Goal: Information Seeking & Learning: Learn about a topic

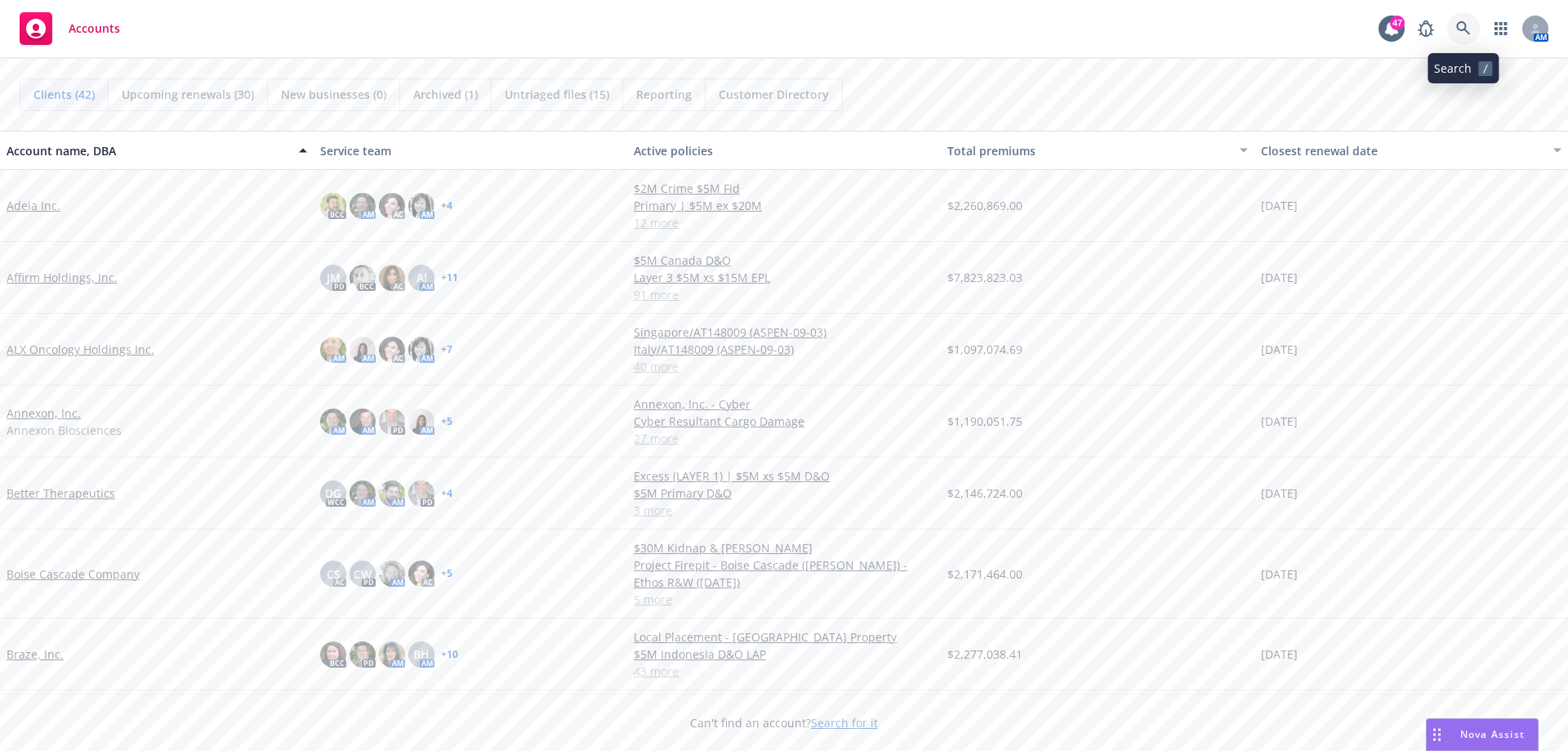
click at [1468, 22] on icon at bounding box center [1464, 29] width 15 height 15
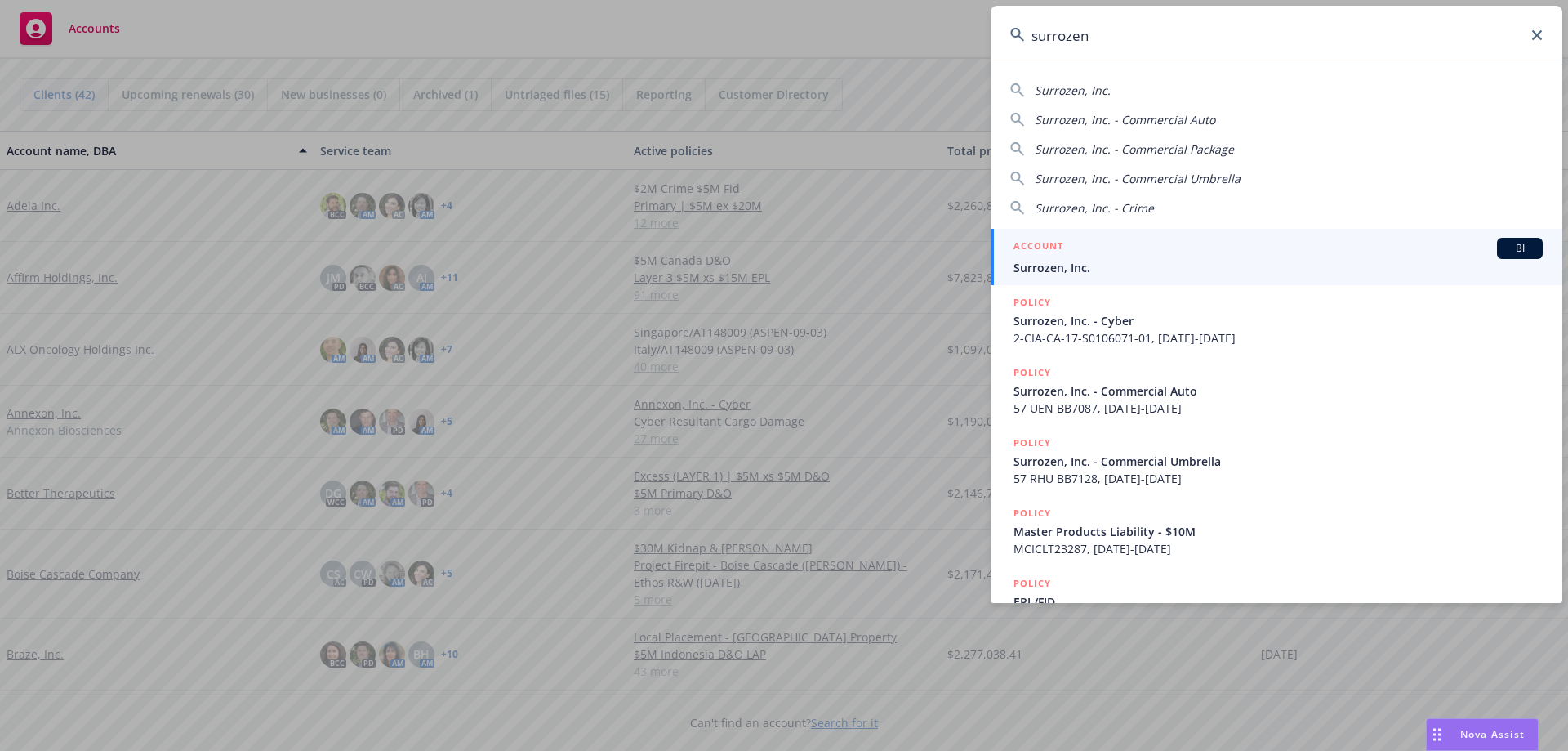
type input "surrozen"
click at [1067, 260] on span "Surrozen, Inc." at bounding box center [1277, 267] width 529 height 17
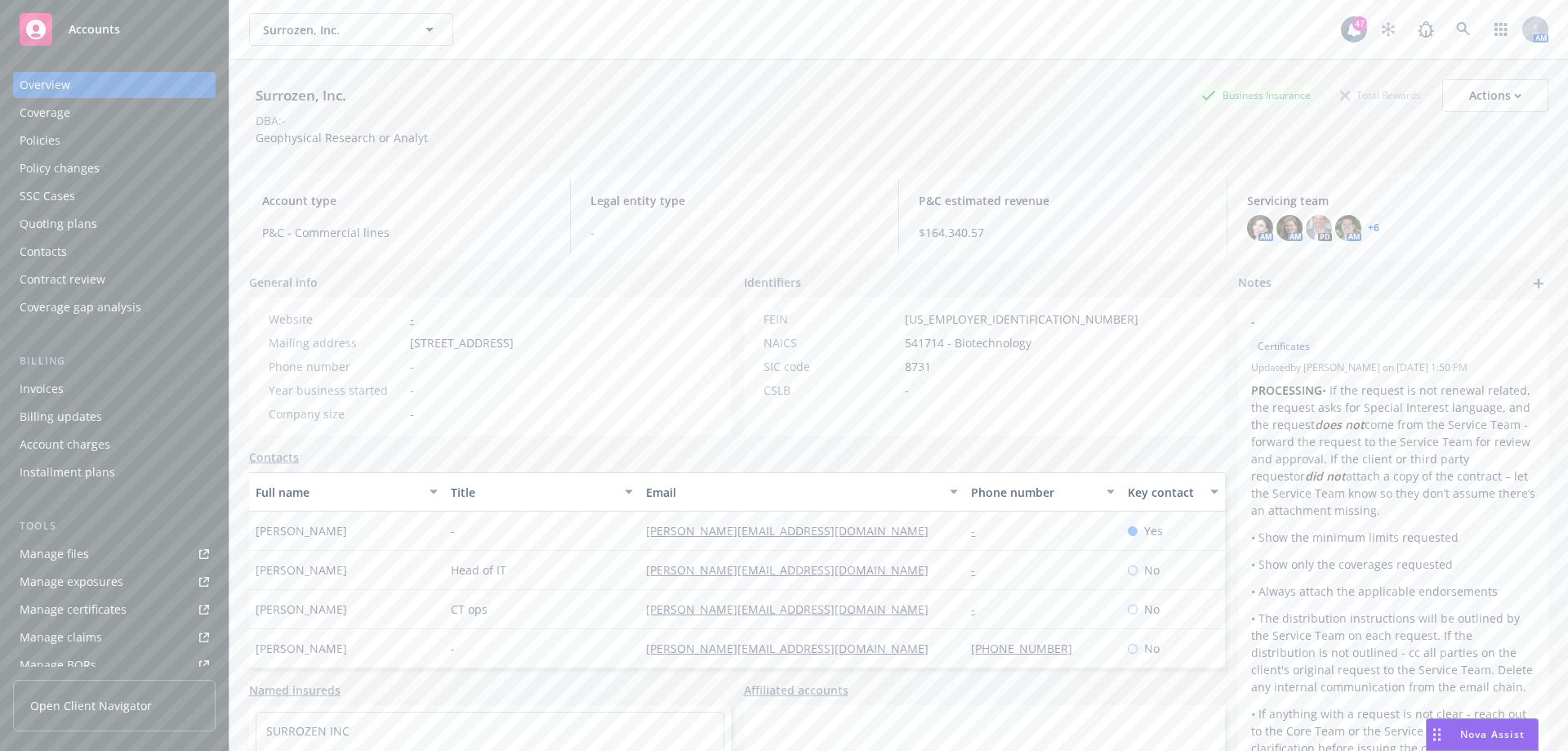
click at [116, 142] on div "Policies" at bounding box center [114, 141] width 190 height 26
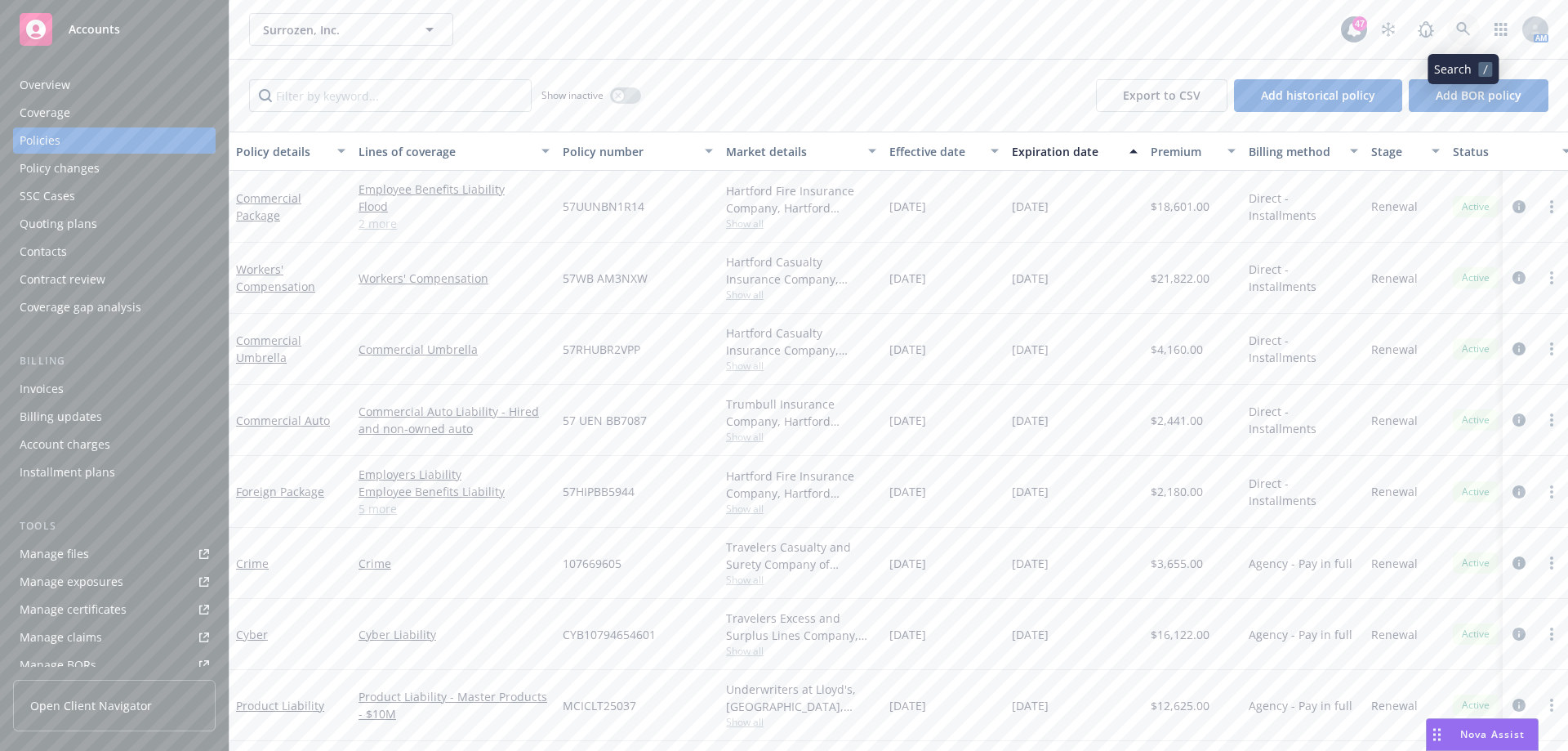
click at [1453, 31] on link at bounding box center [1463, 29] width 32 height 32
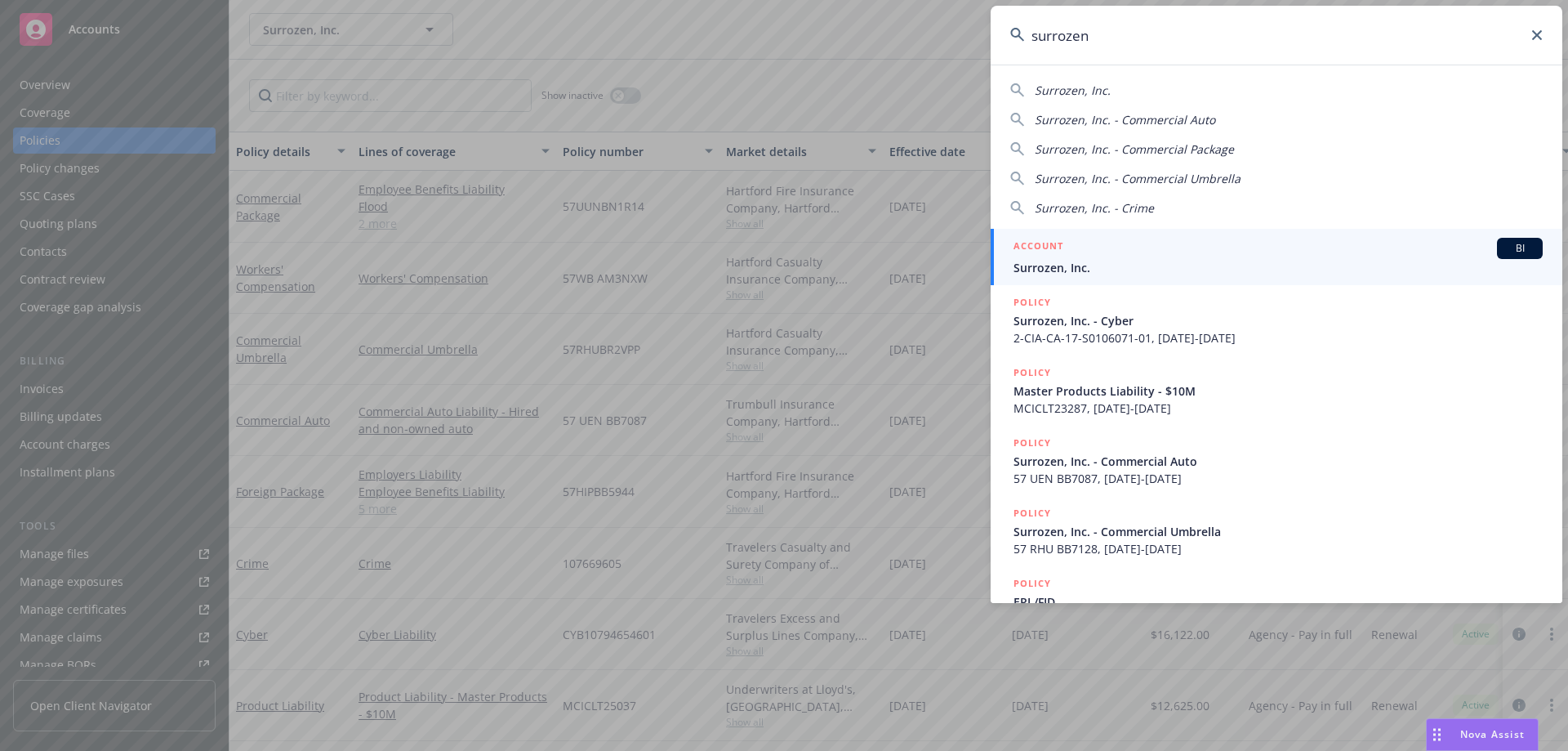
type input "surrozen"
click at [1077, 265] on span "Surrozen, Inc." at bounding box center [1277, 267] width 529 height 17
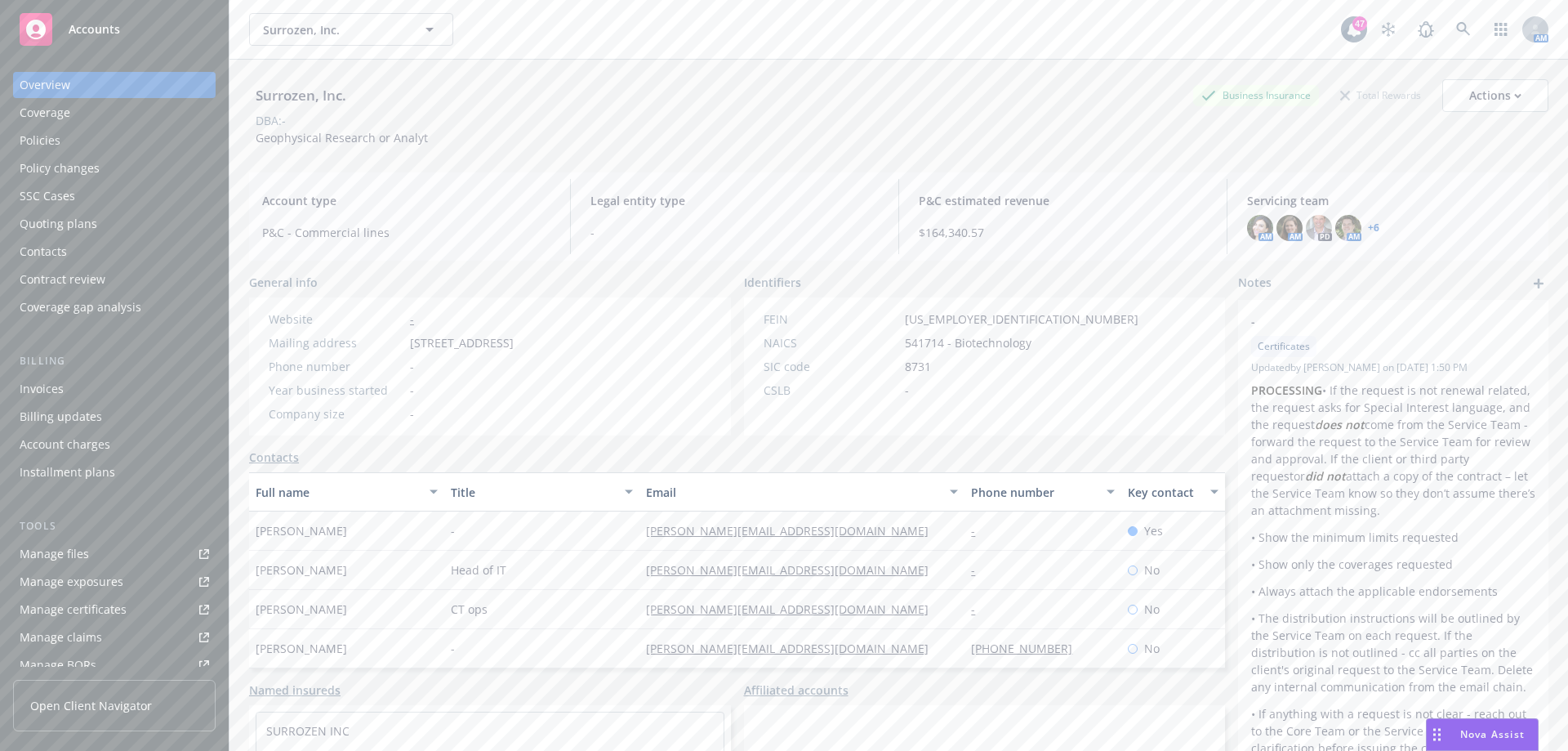
click at [68, 225] on div "Quoting plans" at bounding box center [59, 224] width 78 height 26
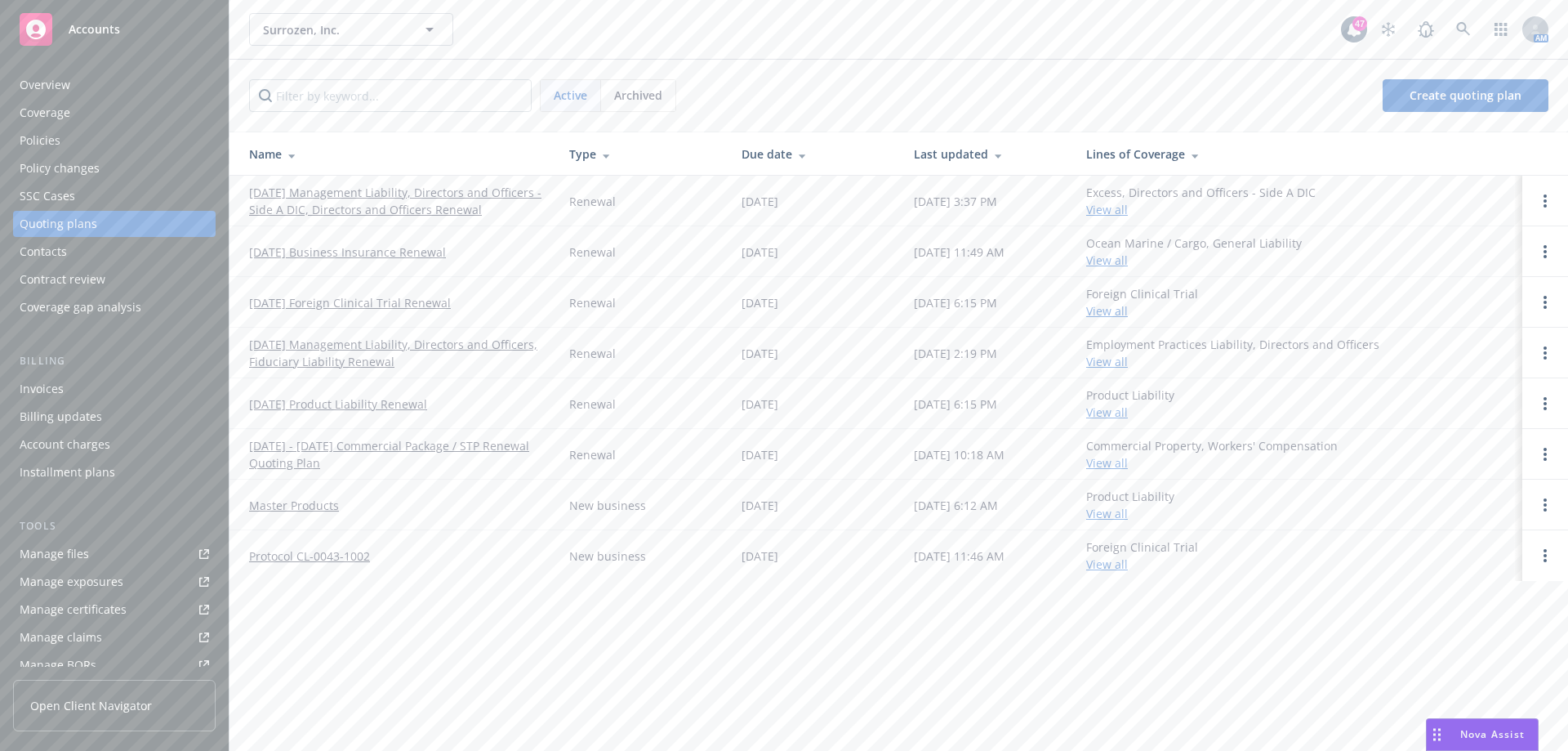
click at [66, 144] on div "Policies" at bounding box center [114, 141] width 190 height 26
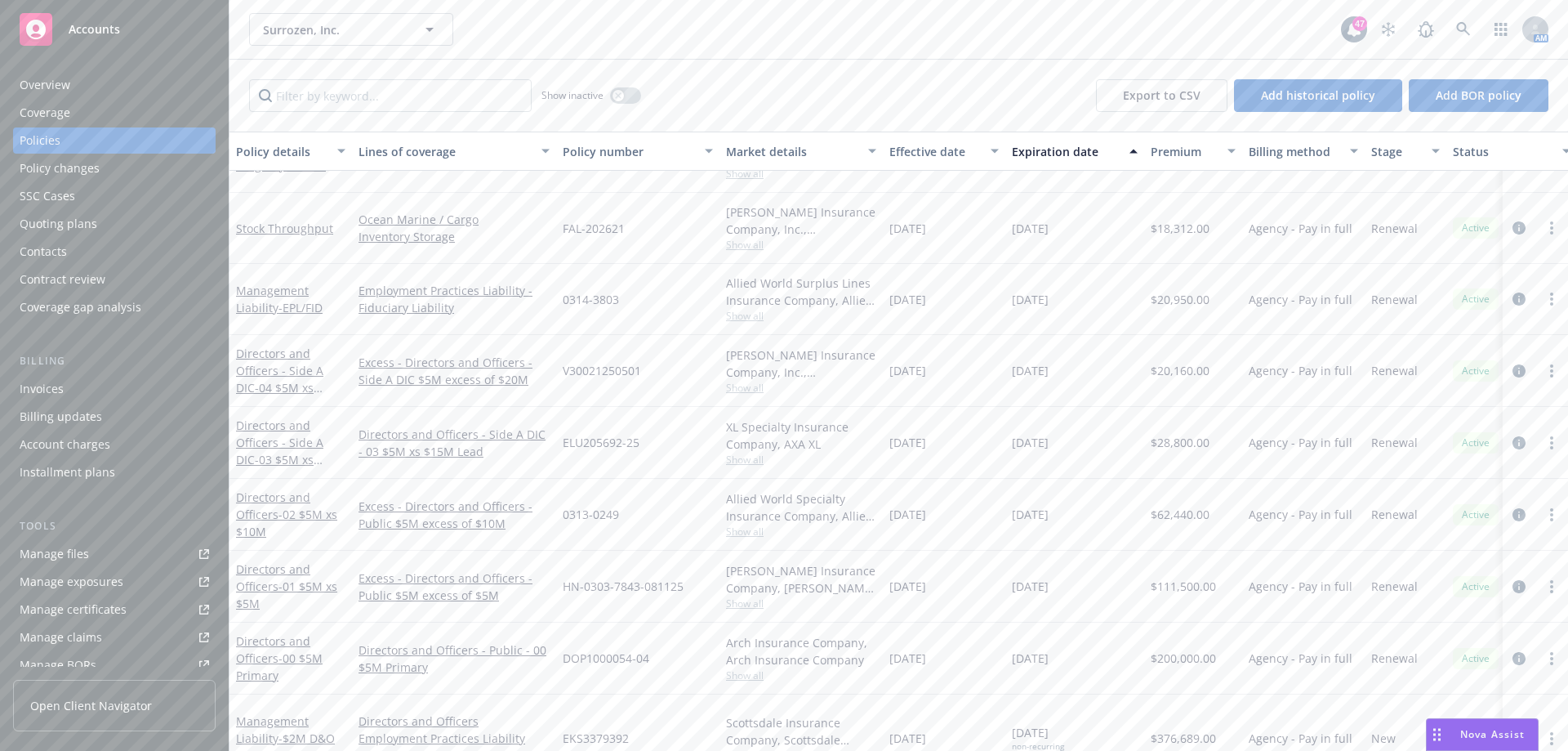
scroll to position [653, 0]
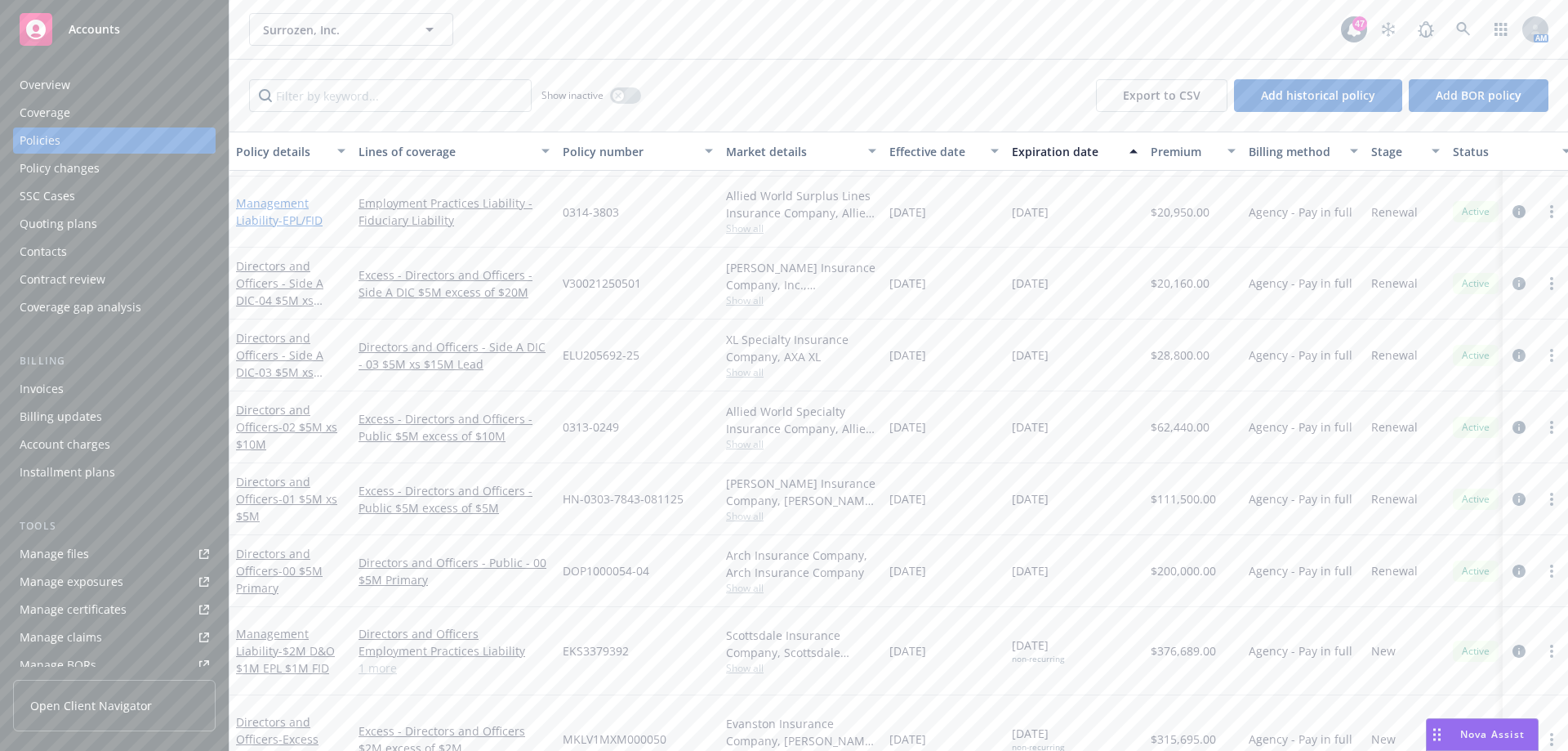
click at [266, 200] on link "Management Liability - EPL/FID" at bounding box center [279, 211] width 87 height 32
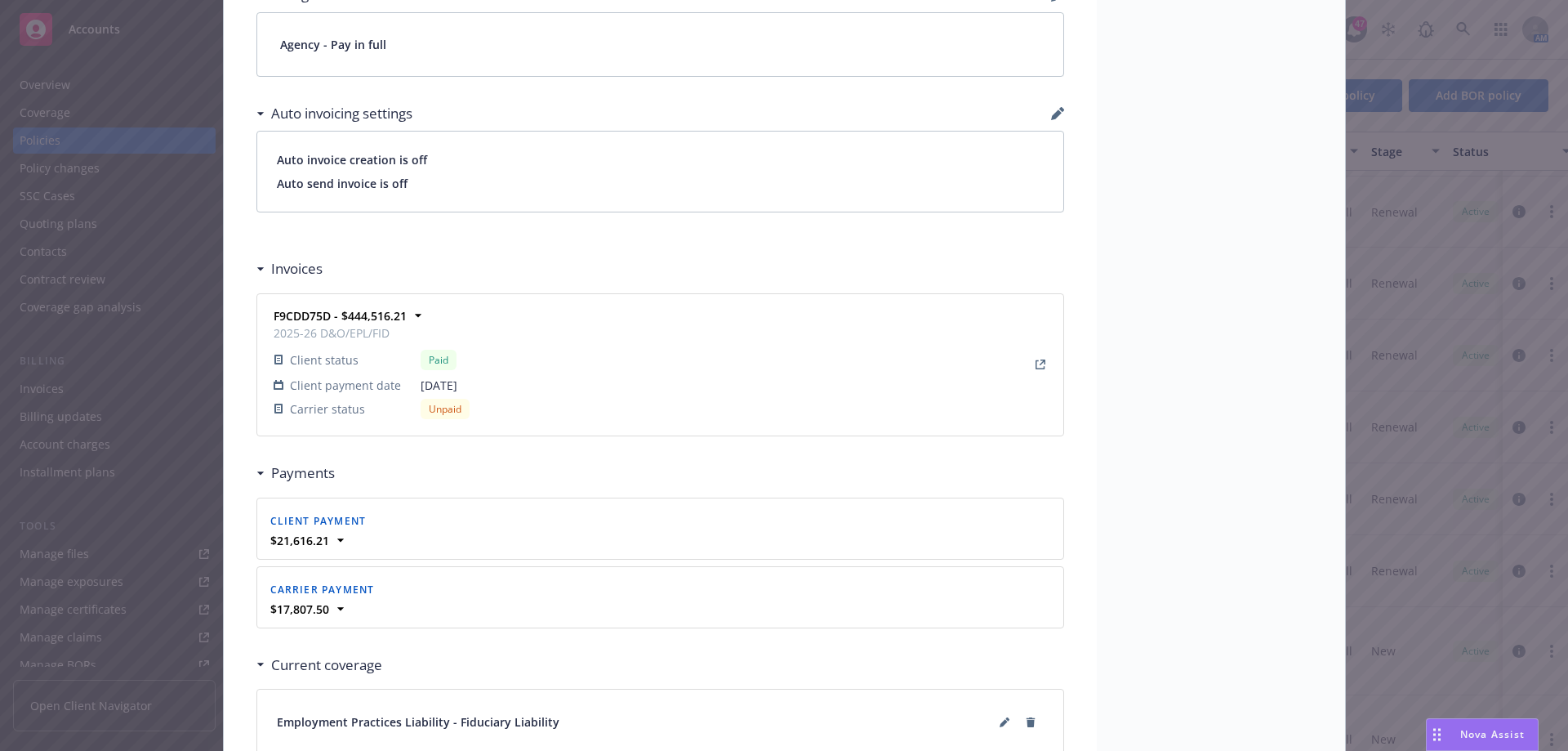
scroll to position [1471, 0]
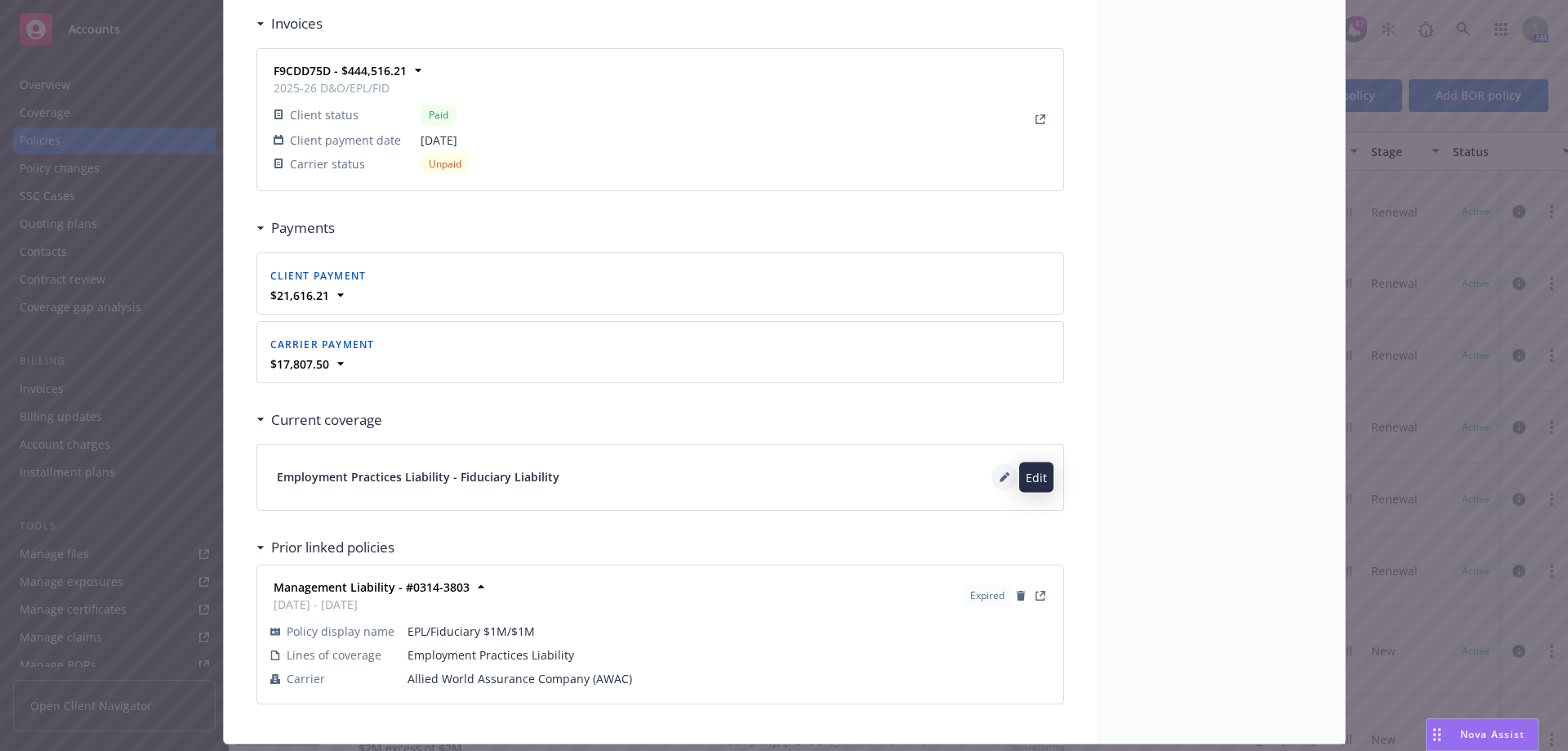
click at [1000, 475] on icon at bounding box center [1005, 477] width 10 height 10
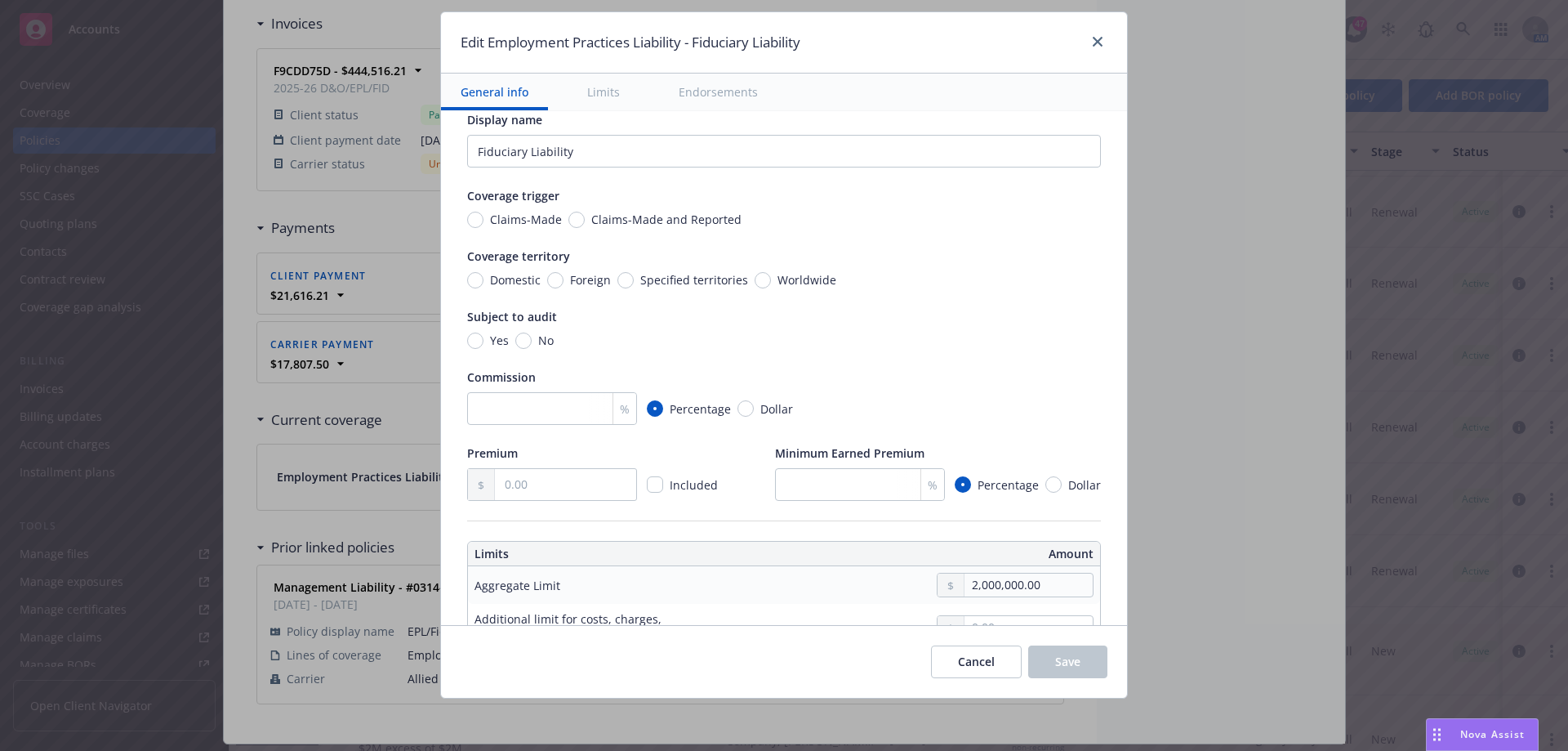
scroll to position [0, 0]
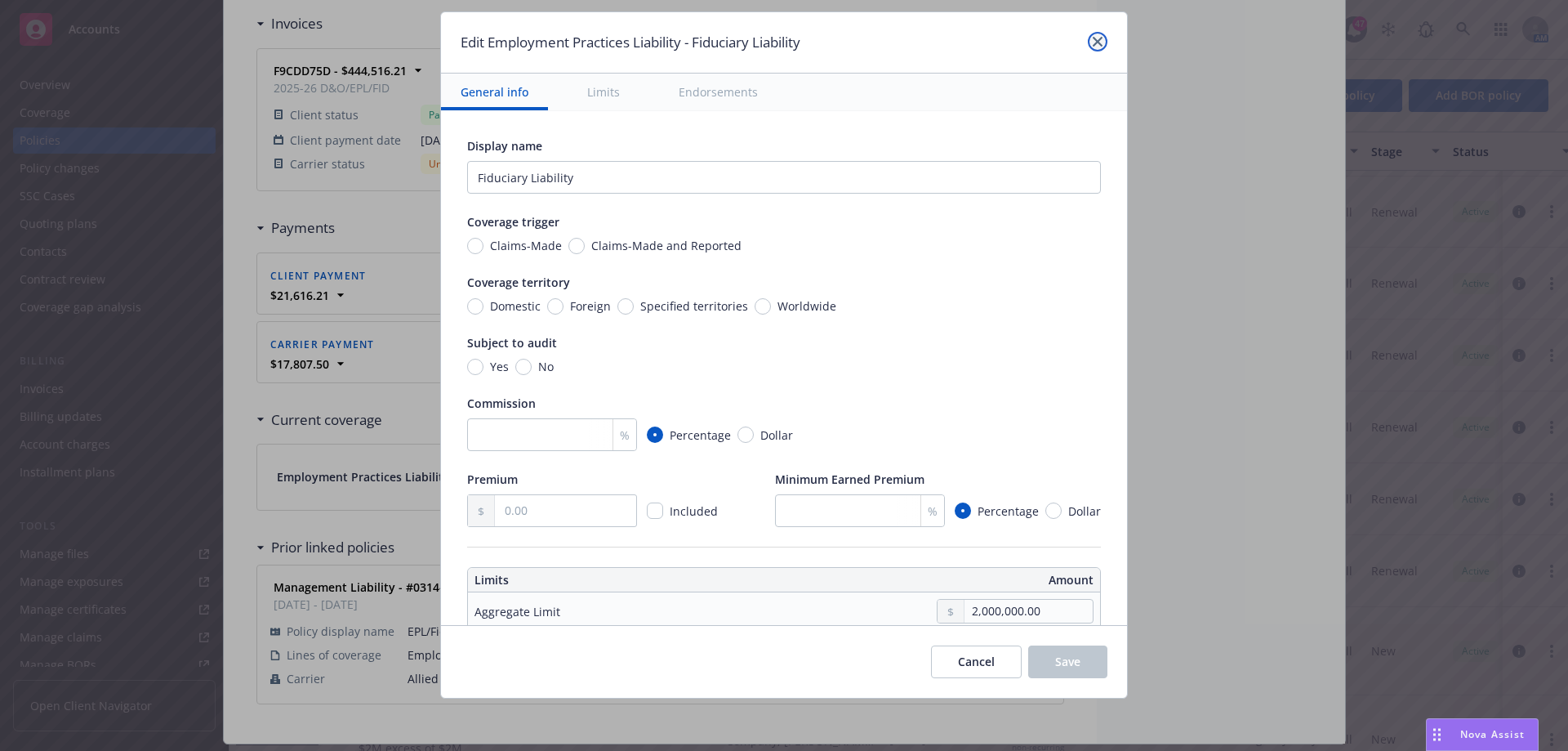
click at [1089, 42] on link "close" at bounding box center [1098, 41] width 20 height 20
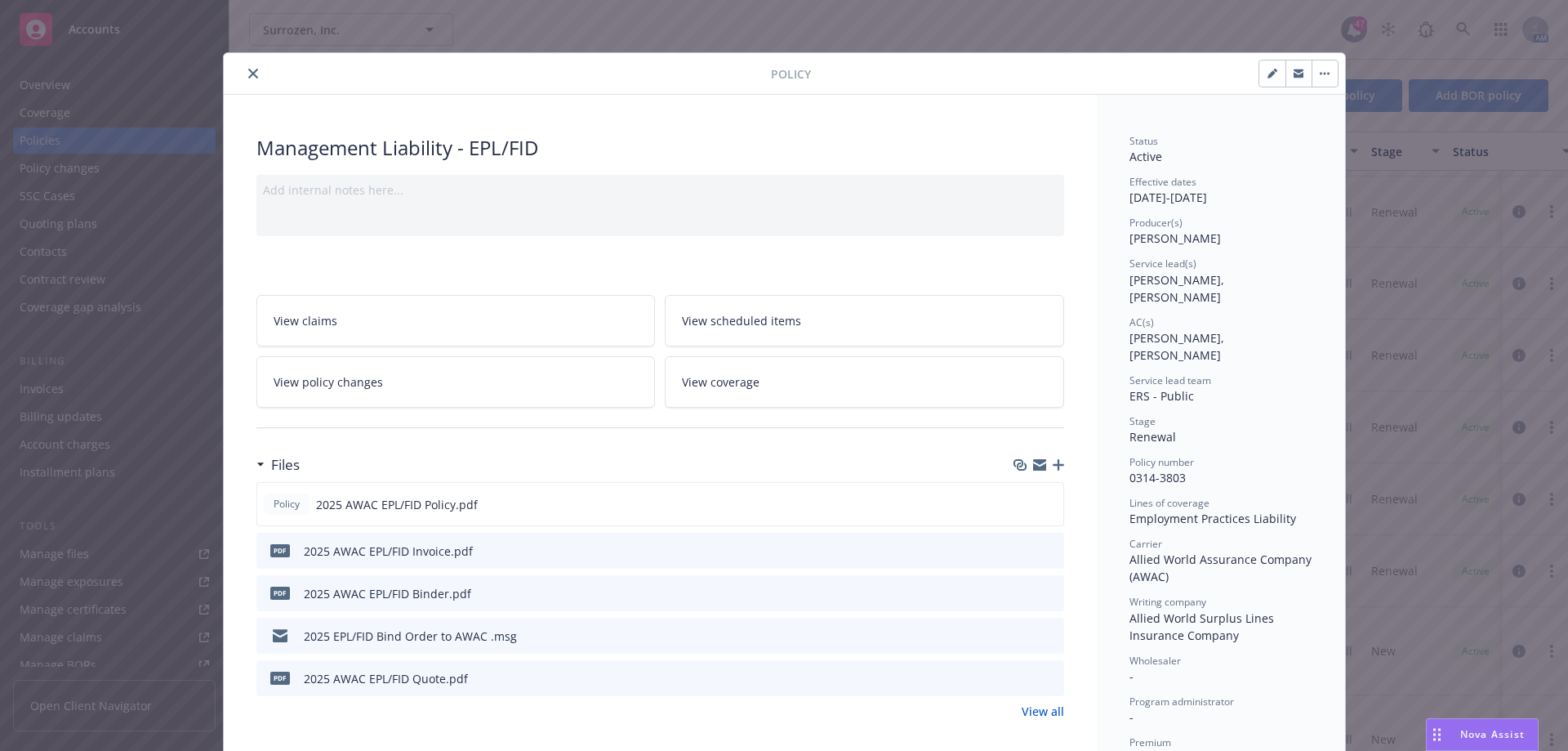
click at [1324, 73] on button "button" at bounding box center [1325, 74] width 26 height 26
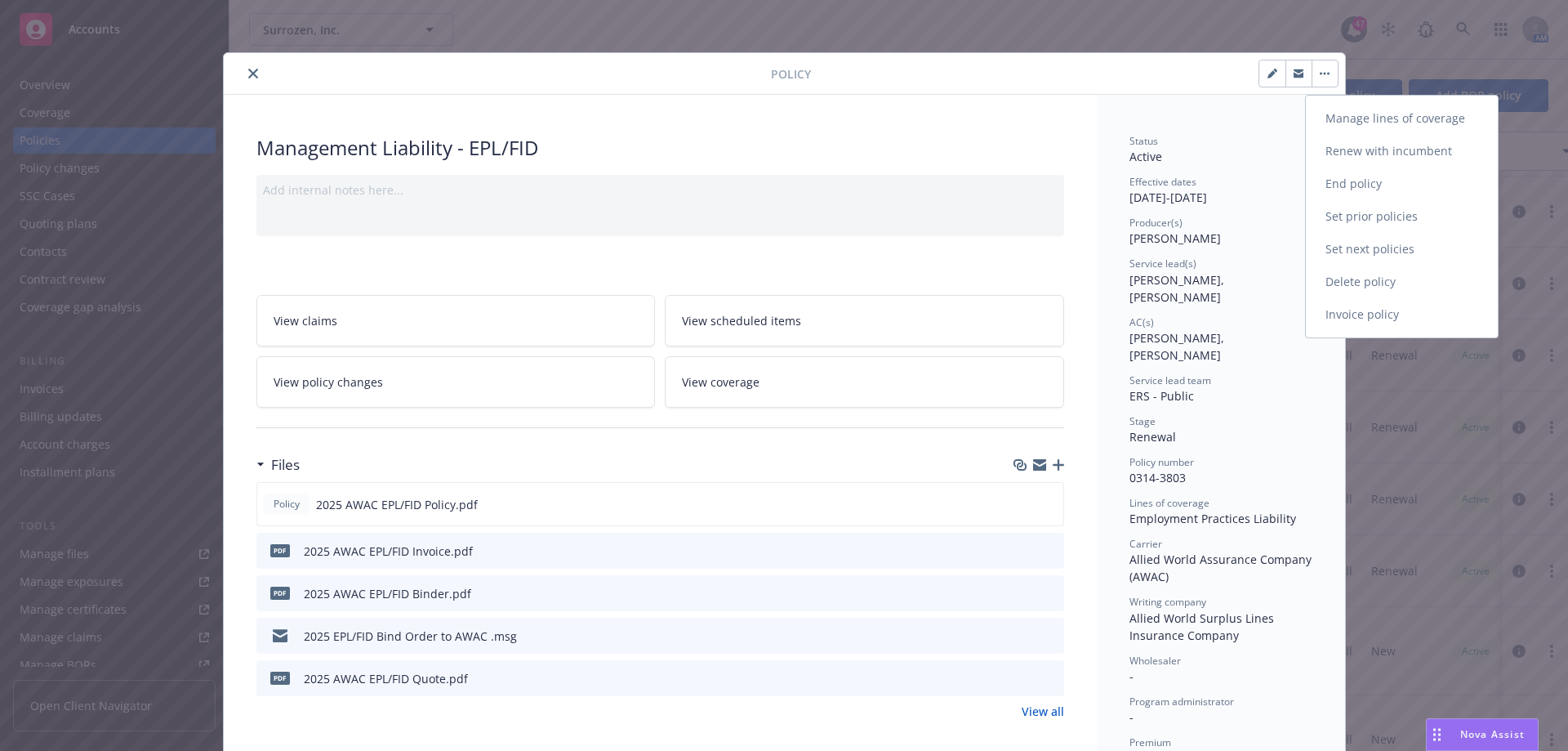
click at [1362, 118] on link "Manage lines of coverage" at bounding box center [1402, 118] width 192 height 32
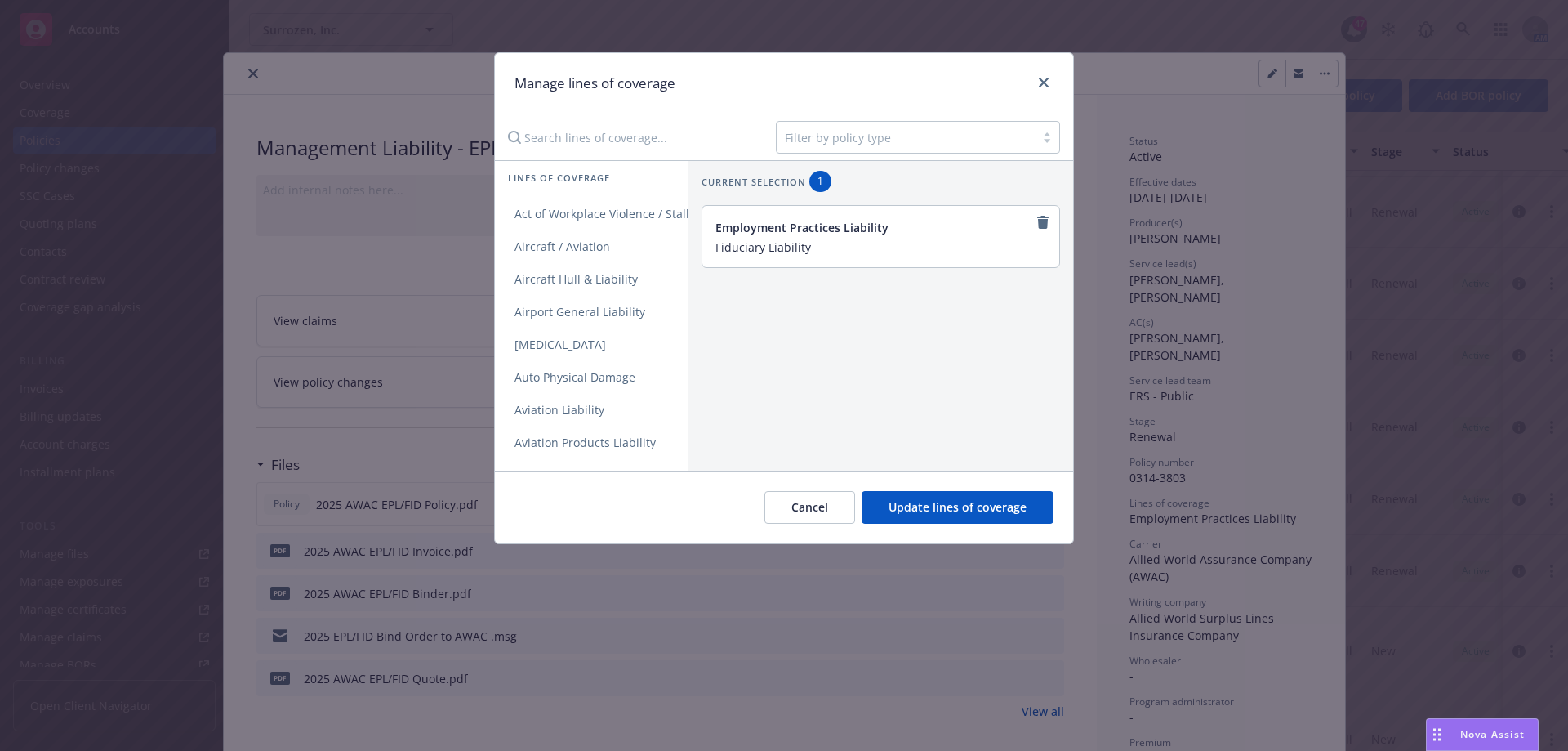
click at [872, 138] on div at bounding box center [906, 137] width 242 height 20
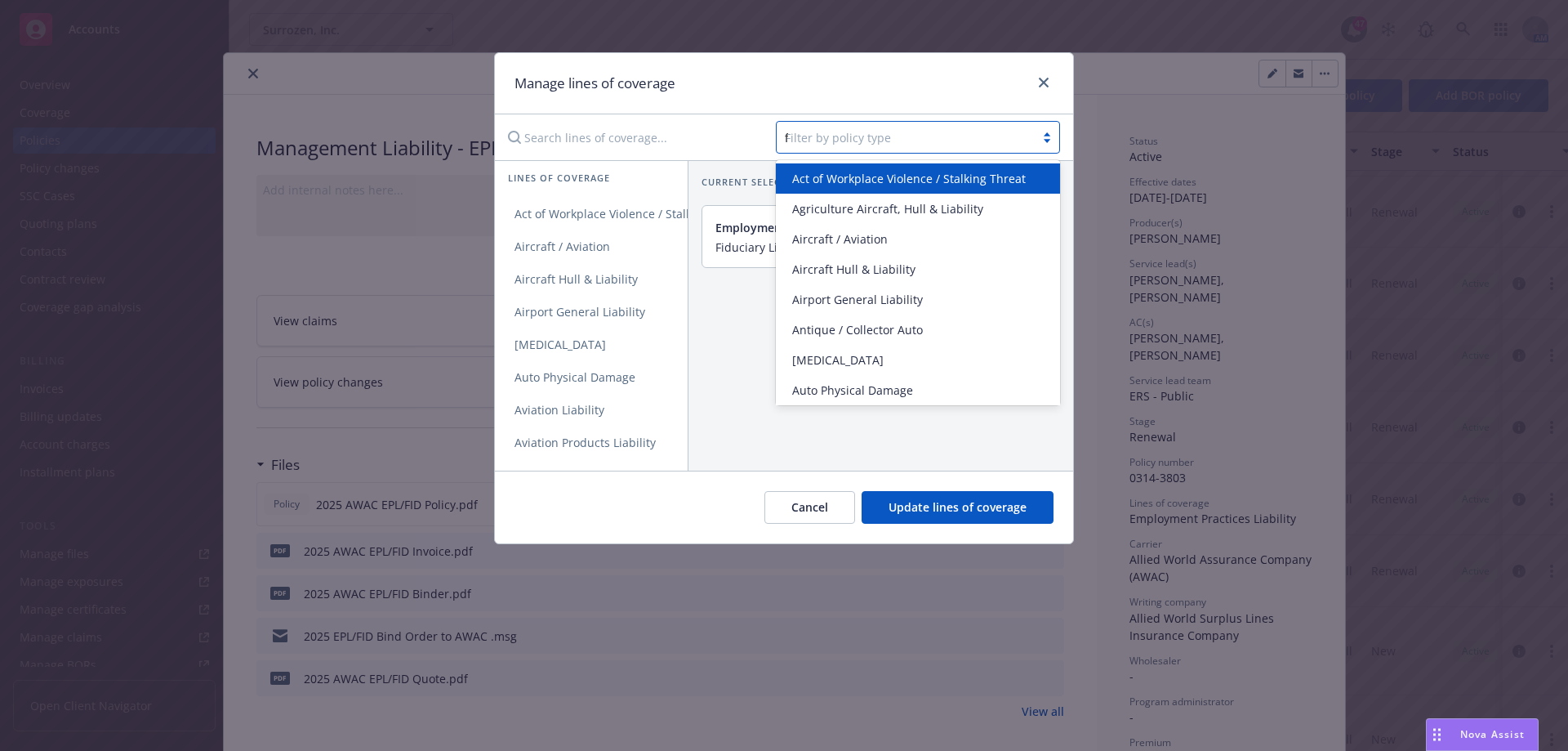
type input "fi"
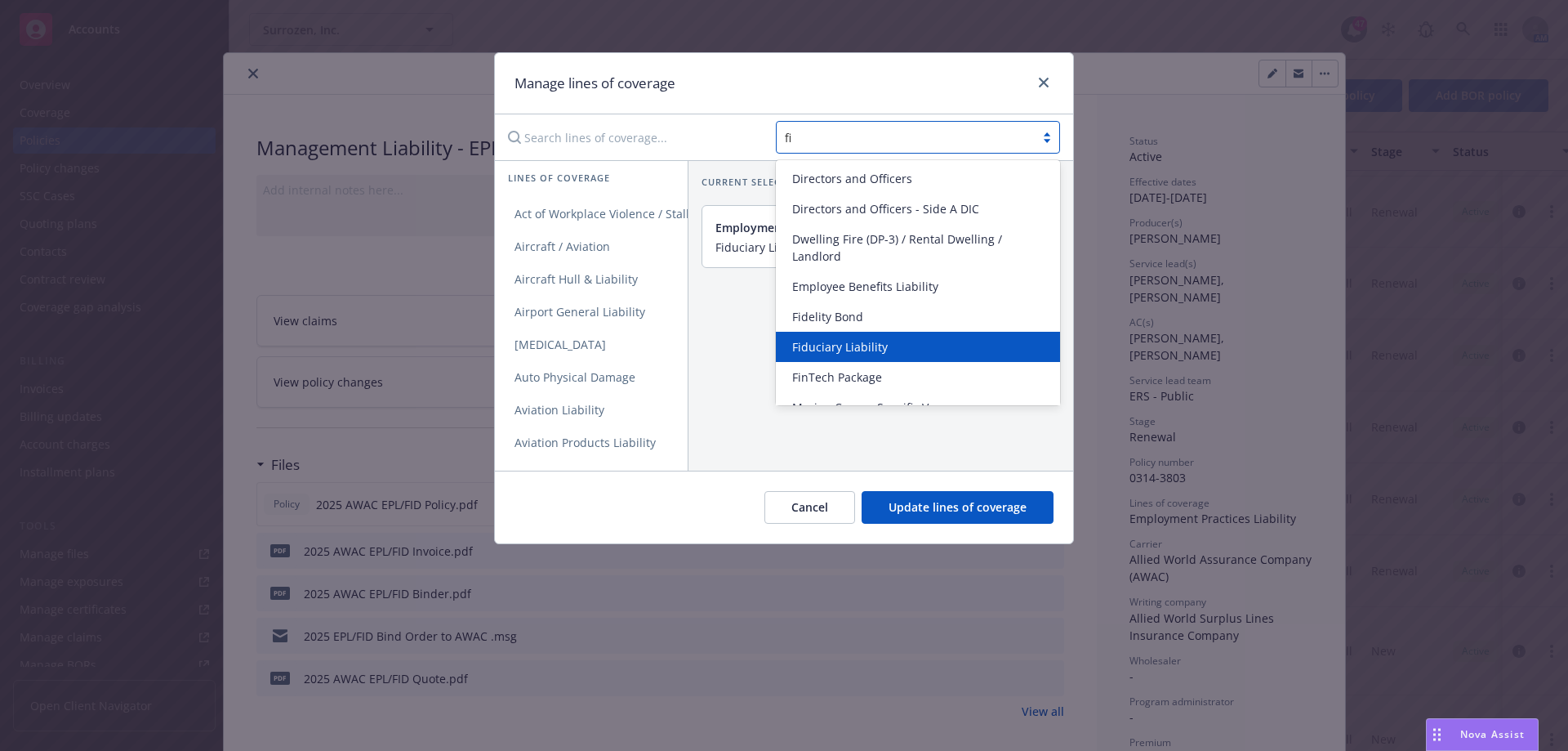
click at [820, 339] on span "Fiduciary Liability" at bounding box center [839, 346] width 95 height 17
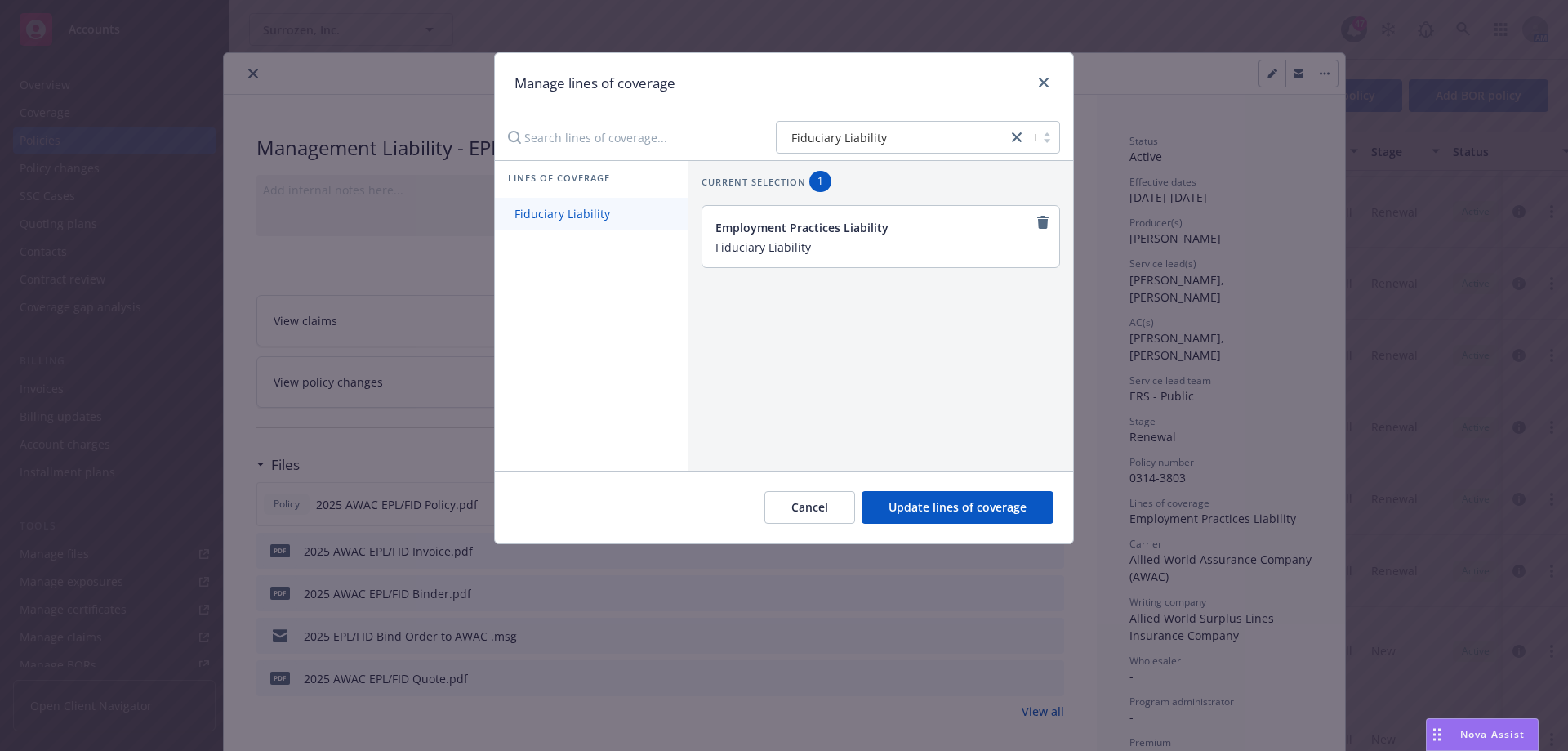
click at [523, 209] on span "Fiduciary Liability" at bounding box center [562, 214] width 135 height 16
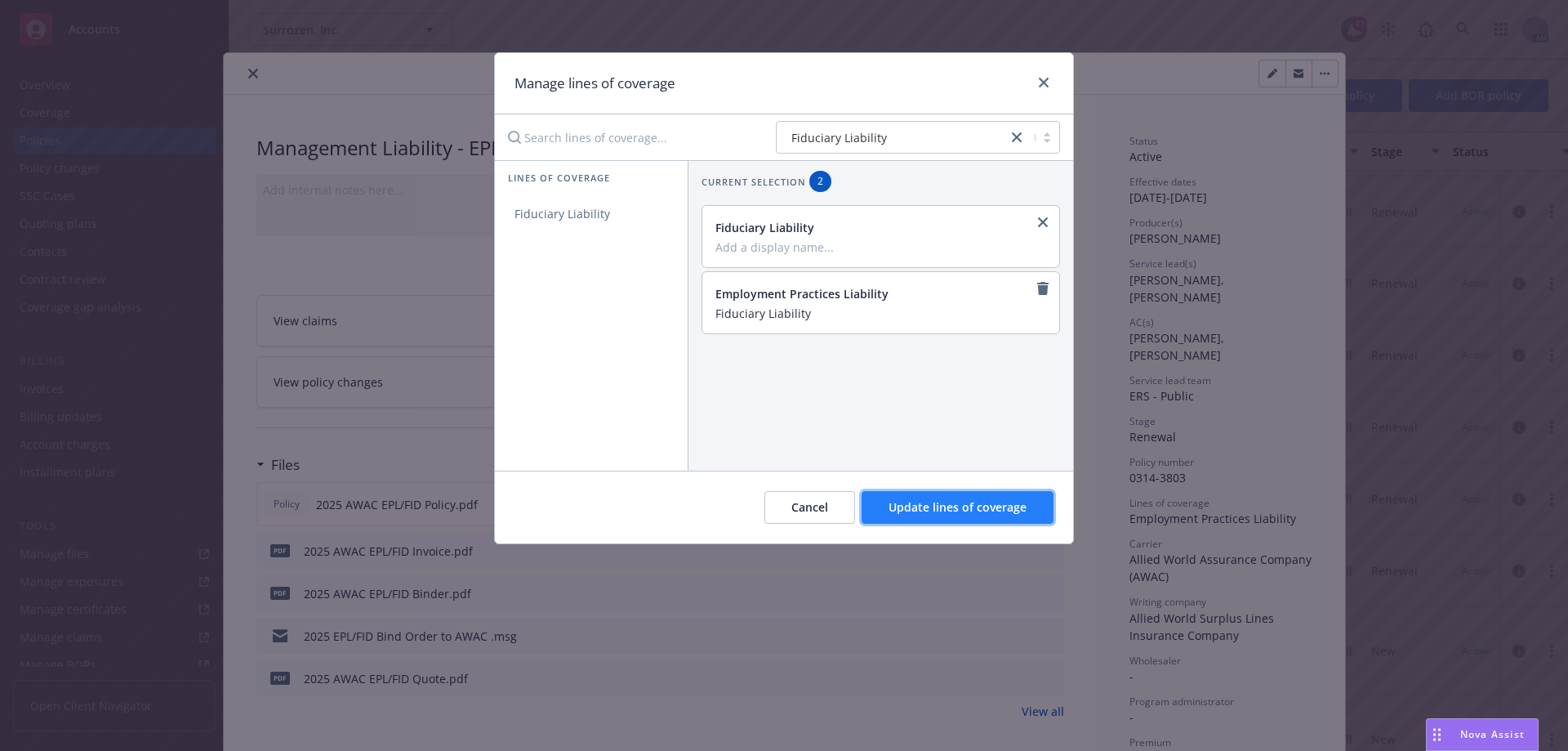
click at [993, 508] on span "Update lines of coverage" at bounding box center [957, 507] width 138 height 16
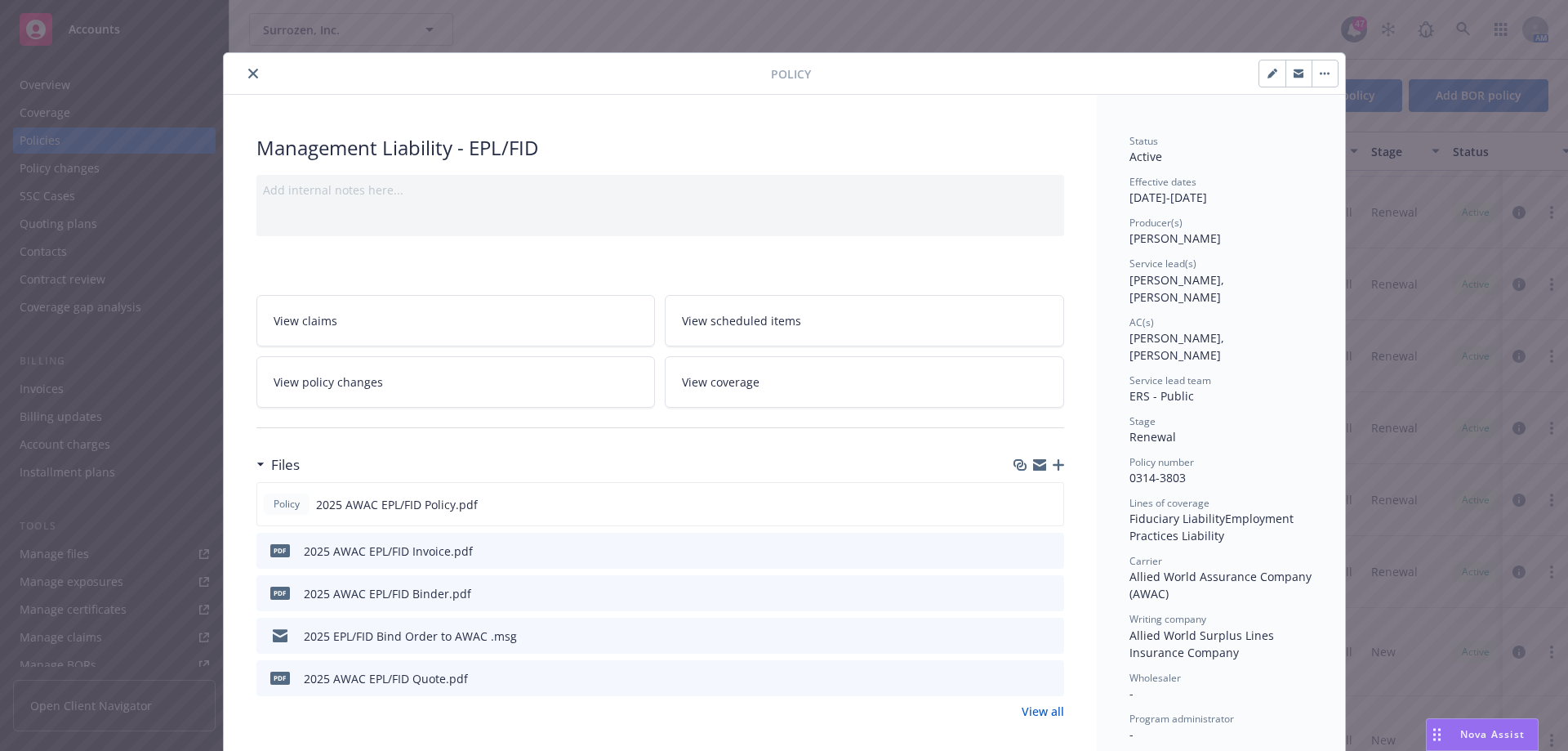
click at [1327, 75] on icon "button" at bounding box center [1328, 74] width 2 height 2
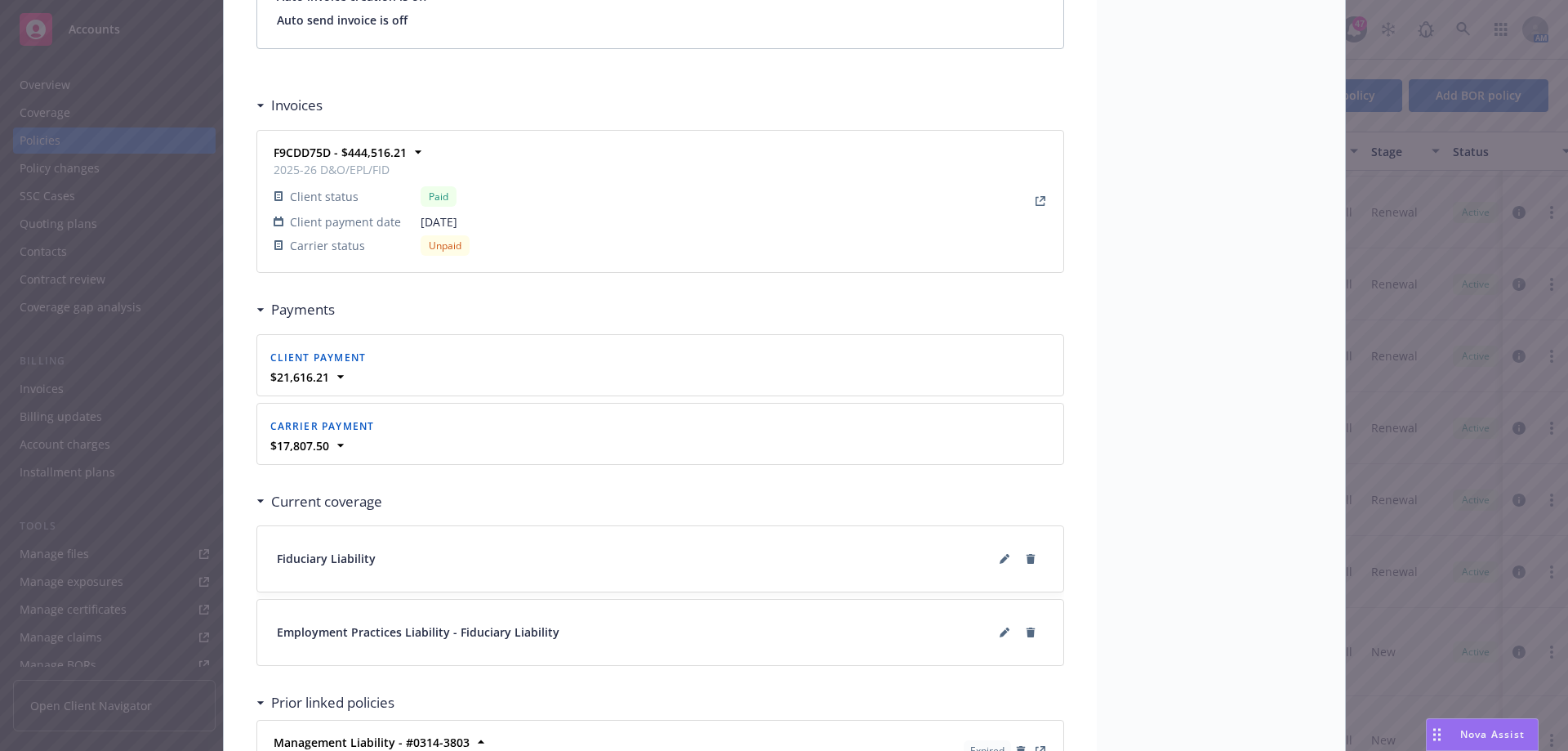
scroll to position [1590, 0]
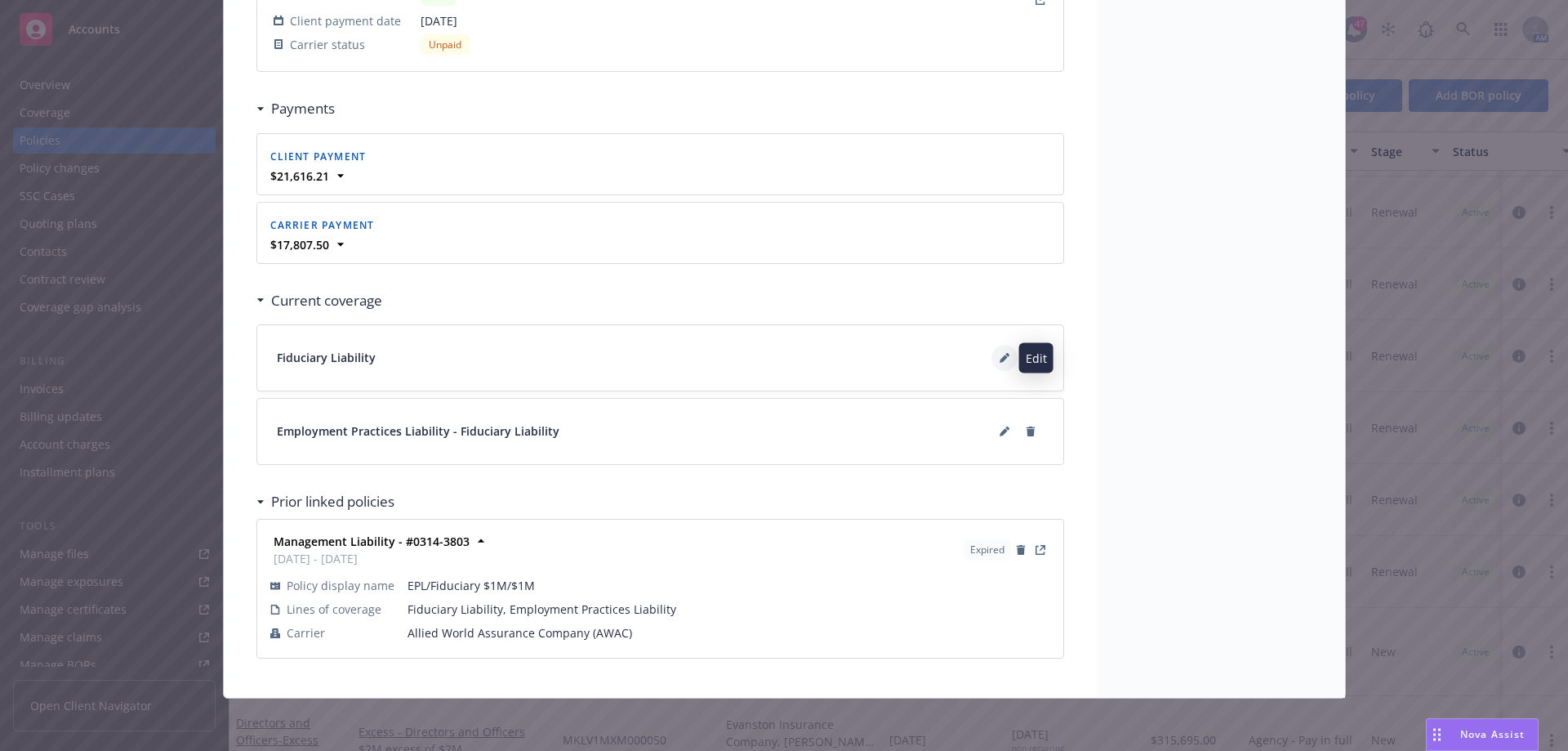
click at [1001, 357] on icon at bounding box center [1004, 359] width 8 height 8
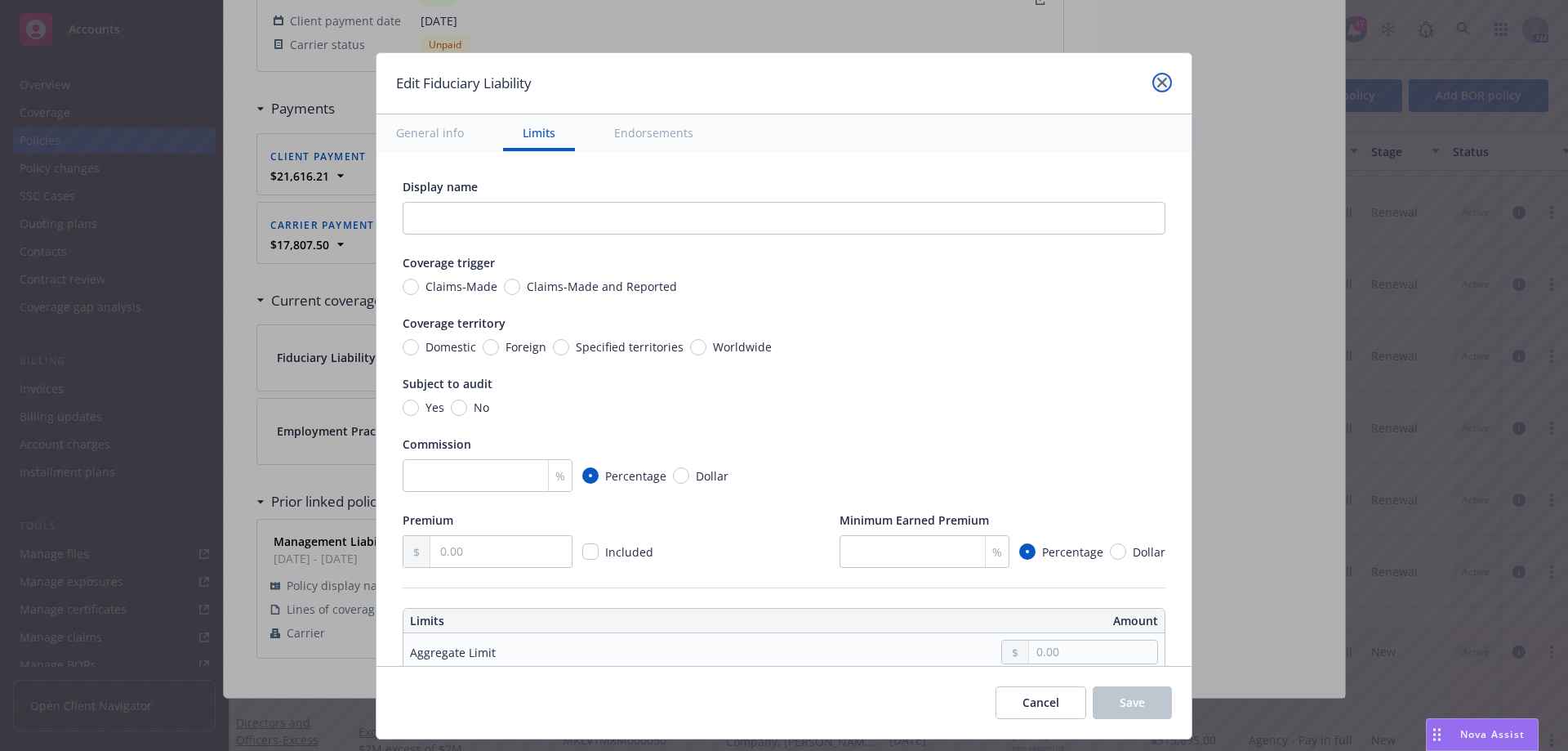
click at [1162, 78] on icon "close" at bounding box center [1162, 83] width 10 height 10
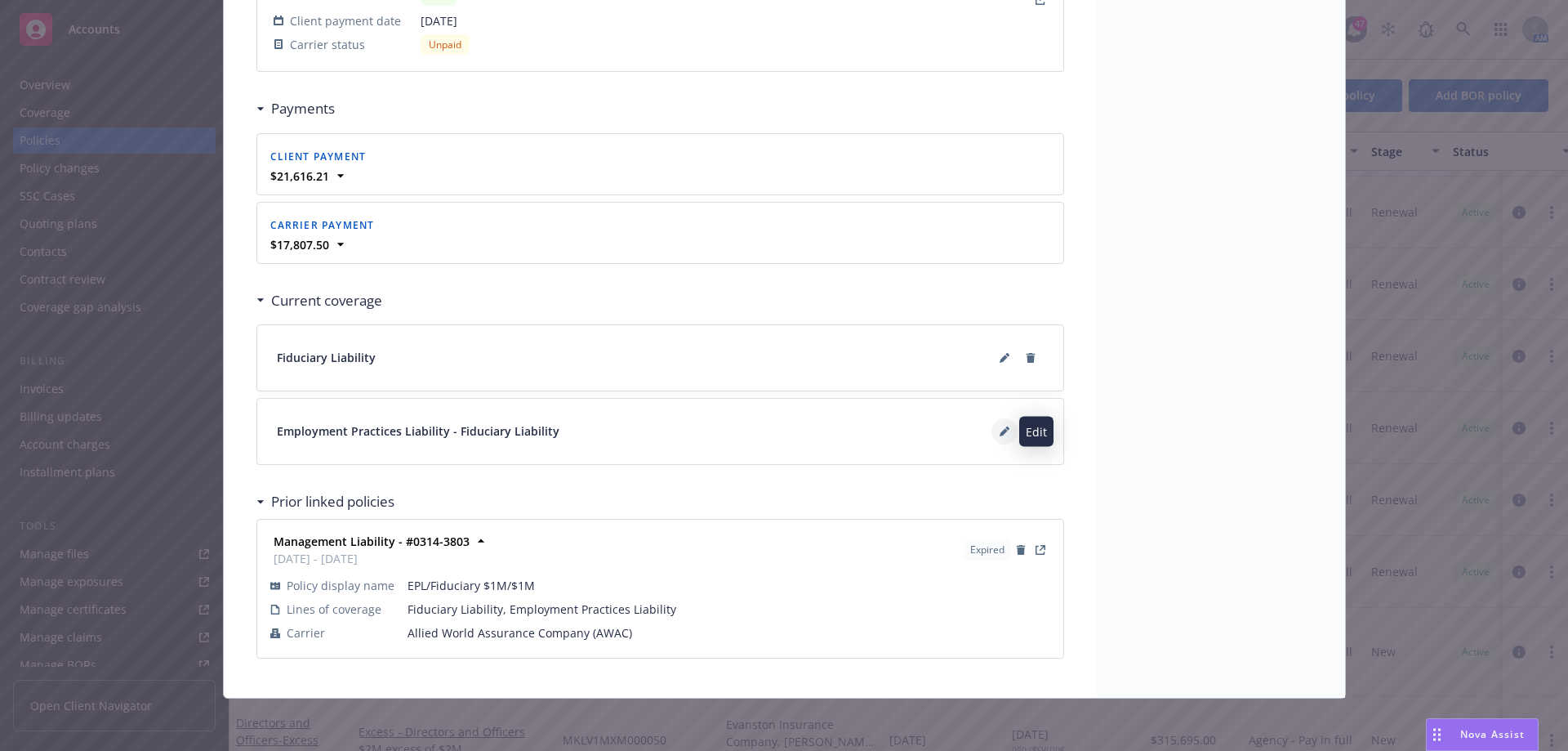
click at [1000, 432] on icon at bounding box center [1004, 432] width 8 height 8
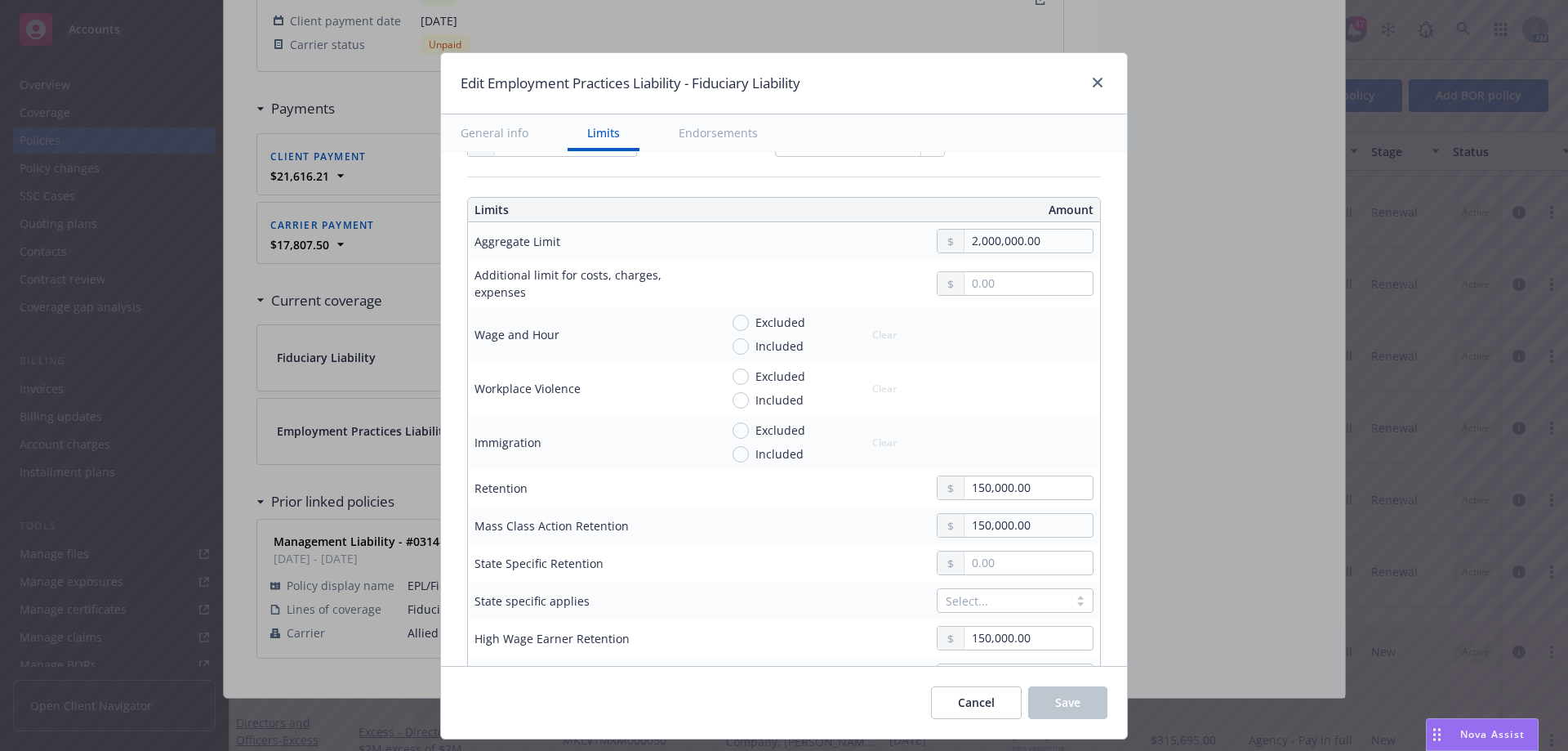
scroll to position [408, 0]
click at [1088, 84] on link "close" at bounding box center [1098, 83] width 20 height 20
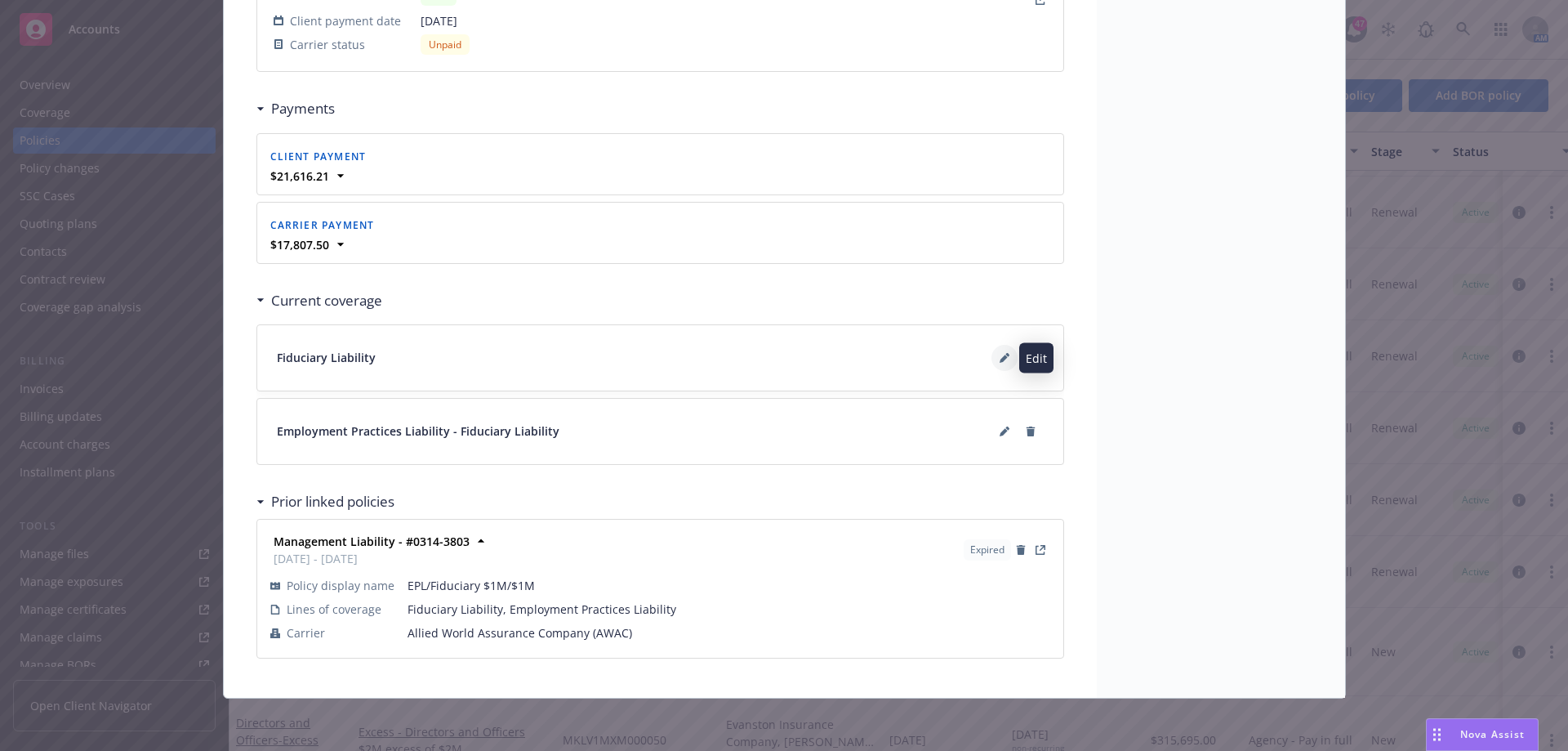
click at [1001, 357] on icon at bounding box center [1004, 359] width 8 height 8
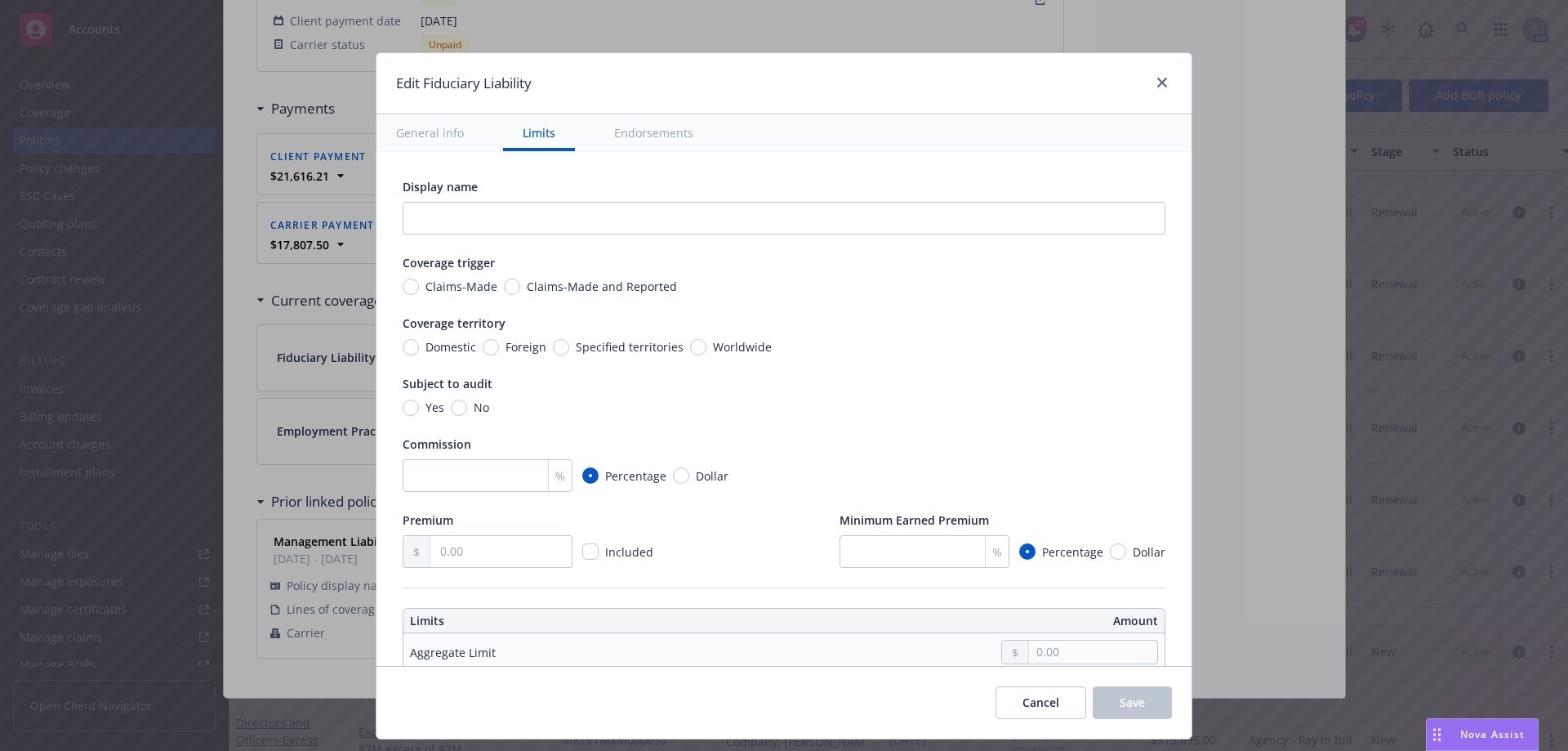
scroll to position [327, 0]
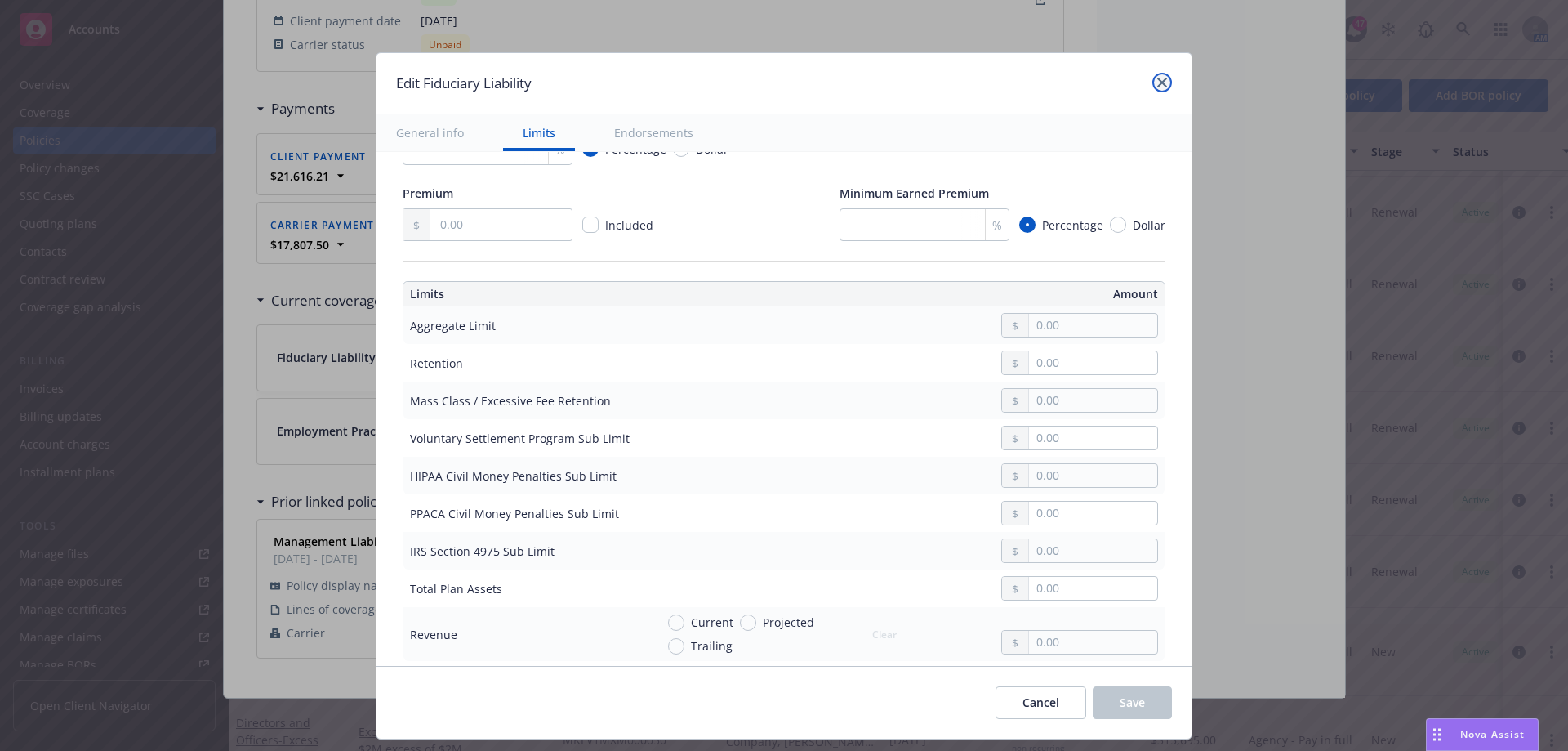
click at [1168, 84] on link "close" at bounding box center [1162, 83] width 20 height 20
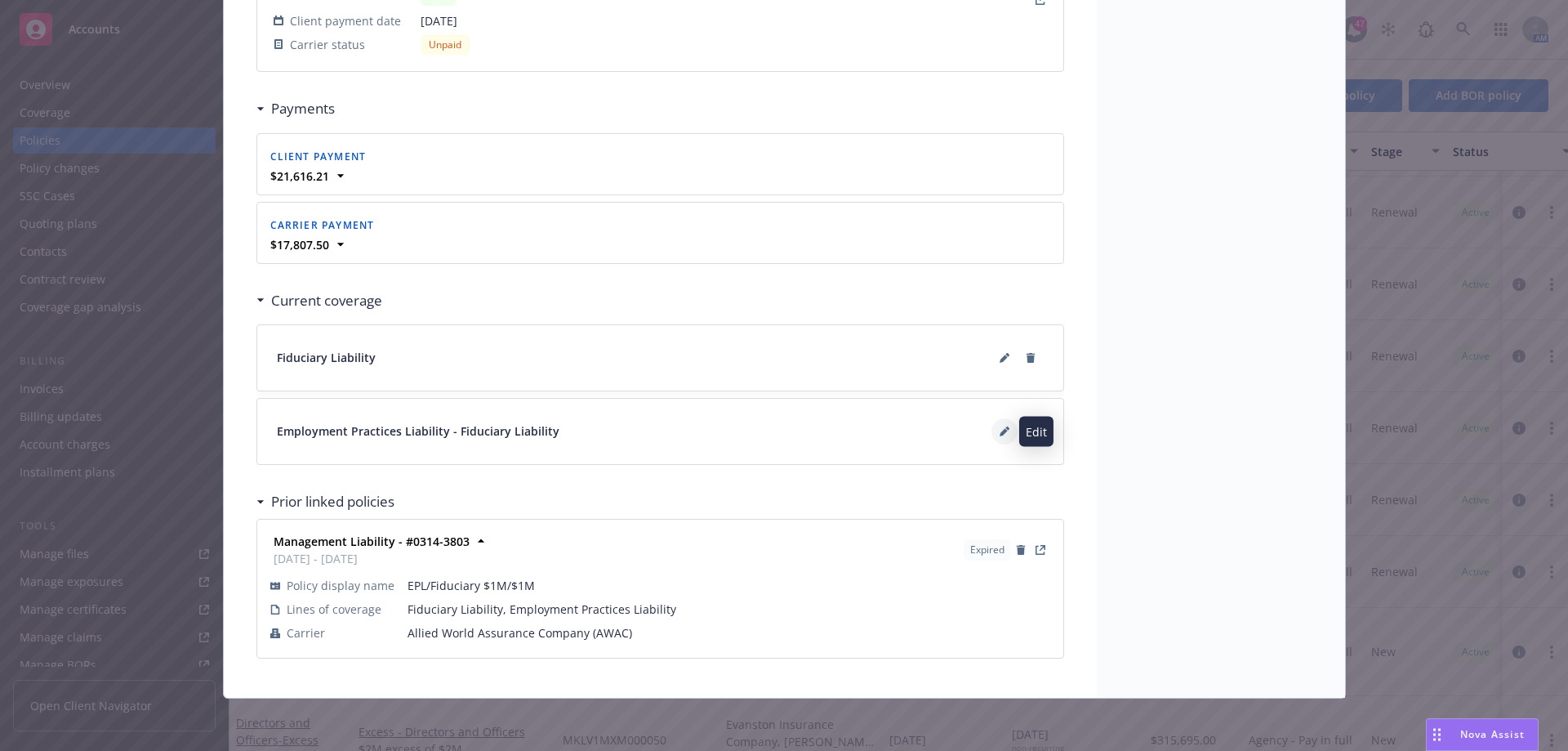
click at [1000, 429] on icon at bounding box center [1005, 431] width 10 height 10
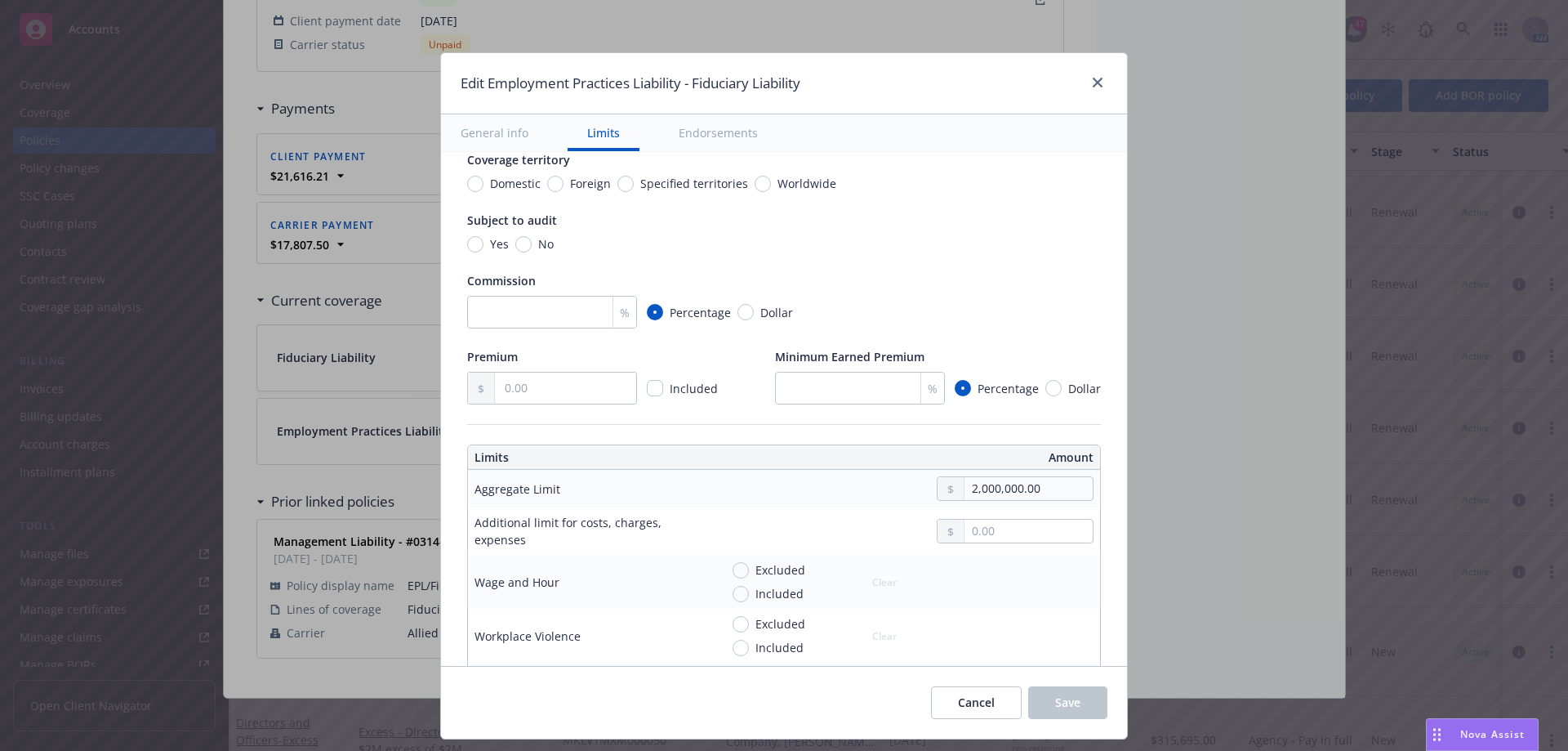
scroll to position [408, 0]
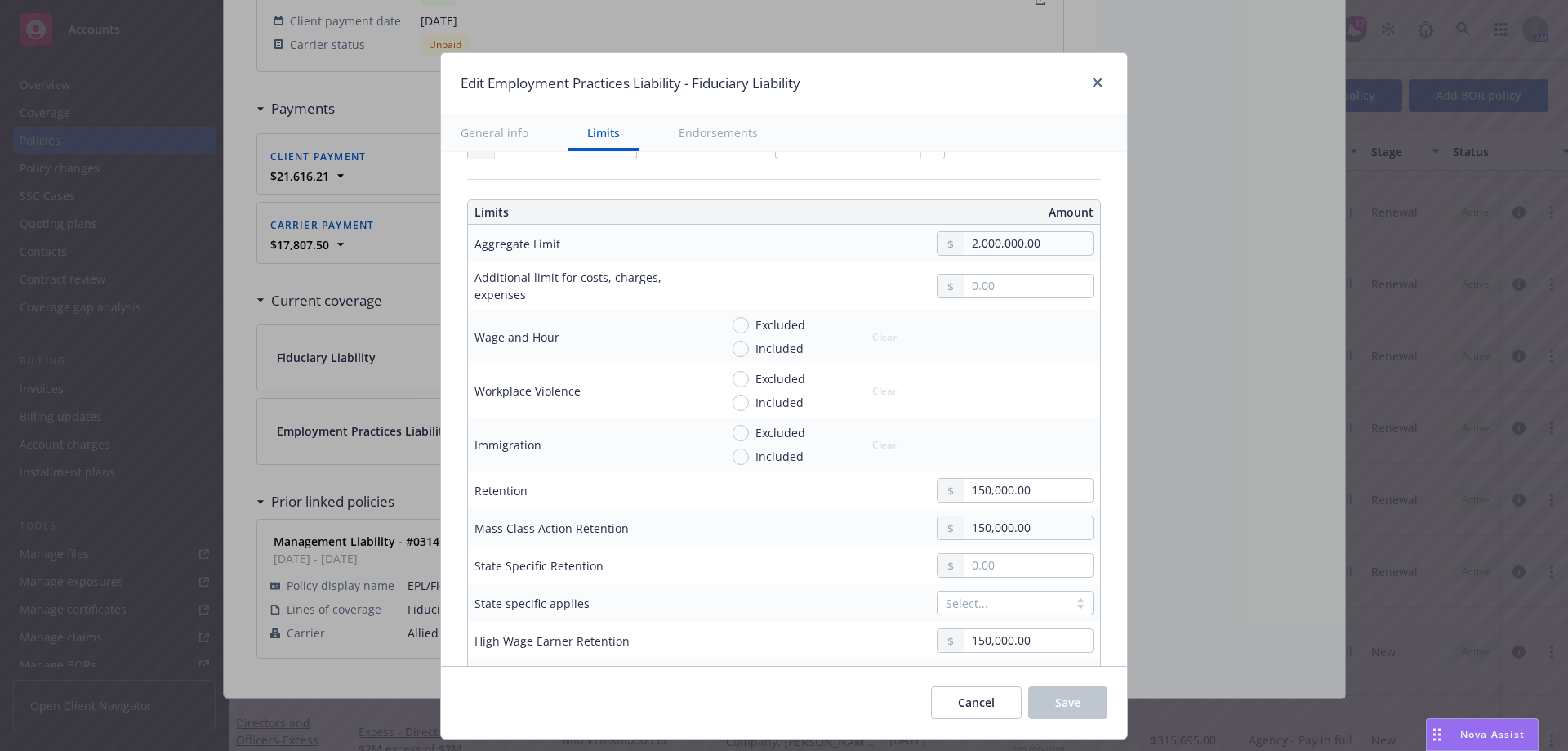
click at [1189, 513] on div "Edit Employment Practices Liability - Fiduciary Liability General info Limits E…" at bounding box center [784, 375] width 1568 height 751
click at [1181, 517] on div "Edit Employment Practices Liability - Fiduciary Liability General info Limits E…" at bounding box center [784, 375] width 1568 height 751
click at [1101, 83] on link "close" at bounding box center [1098, 83] width 20 height 20
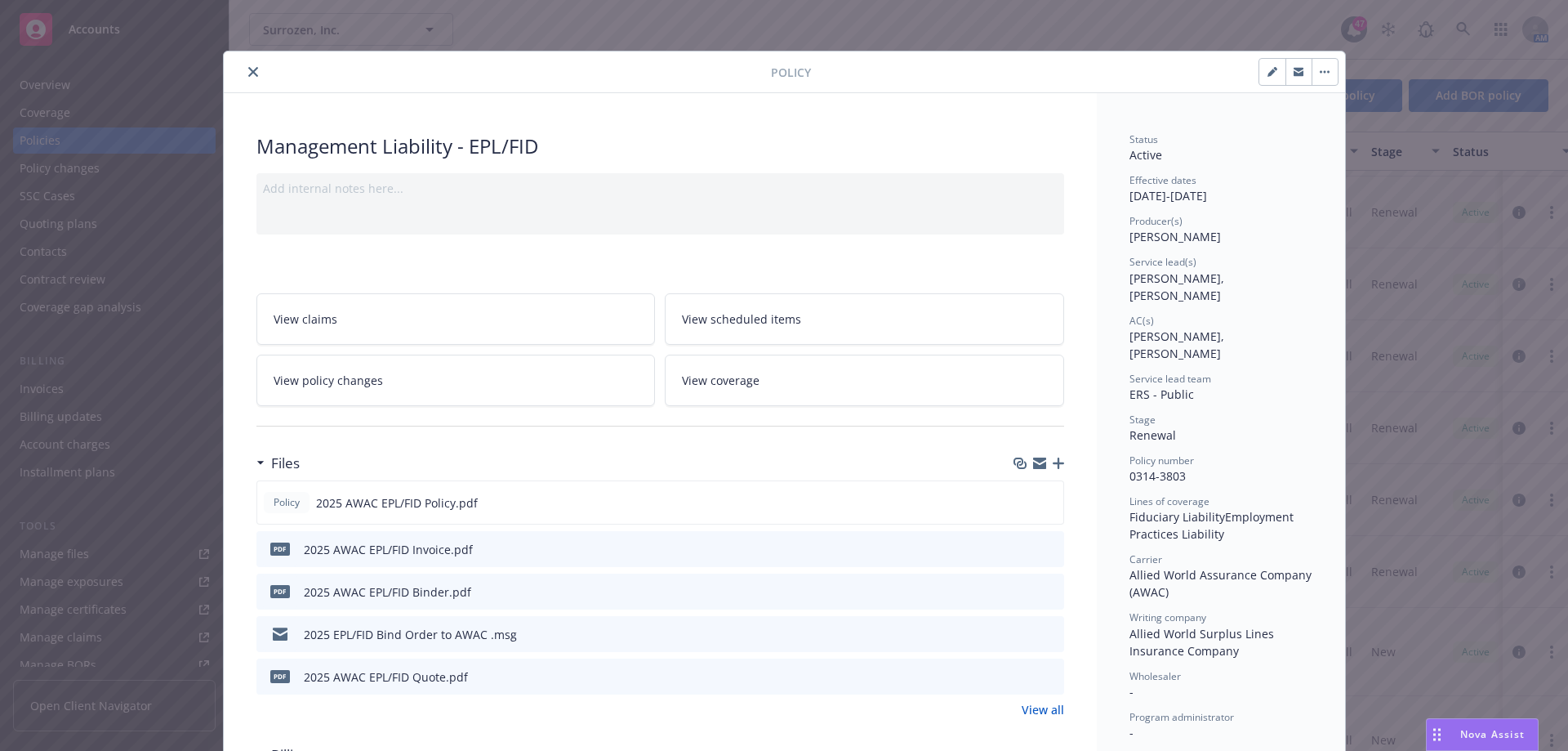
scroll to position [0, 0]
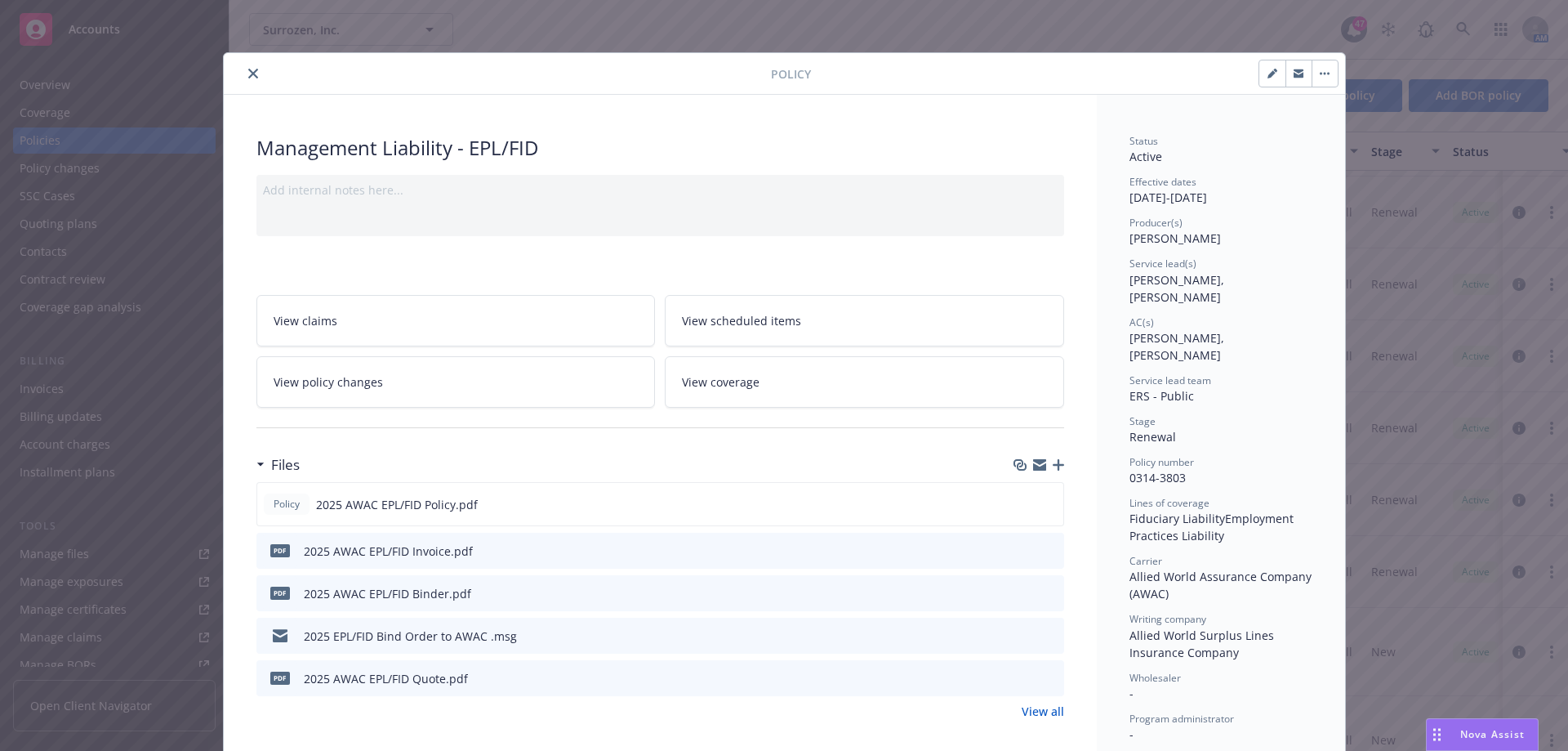
click at [717, 388] on span "View coverage" at bounding box center [721, 382] width 78 height 17
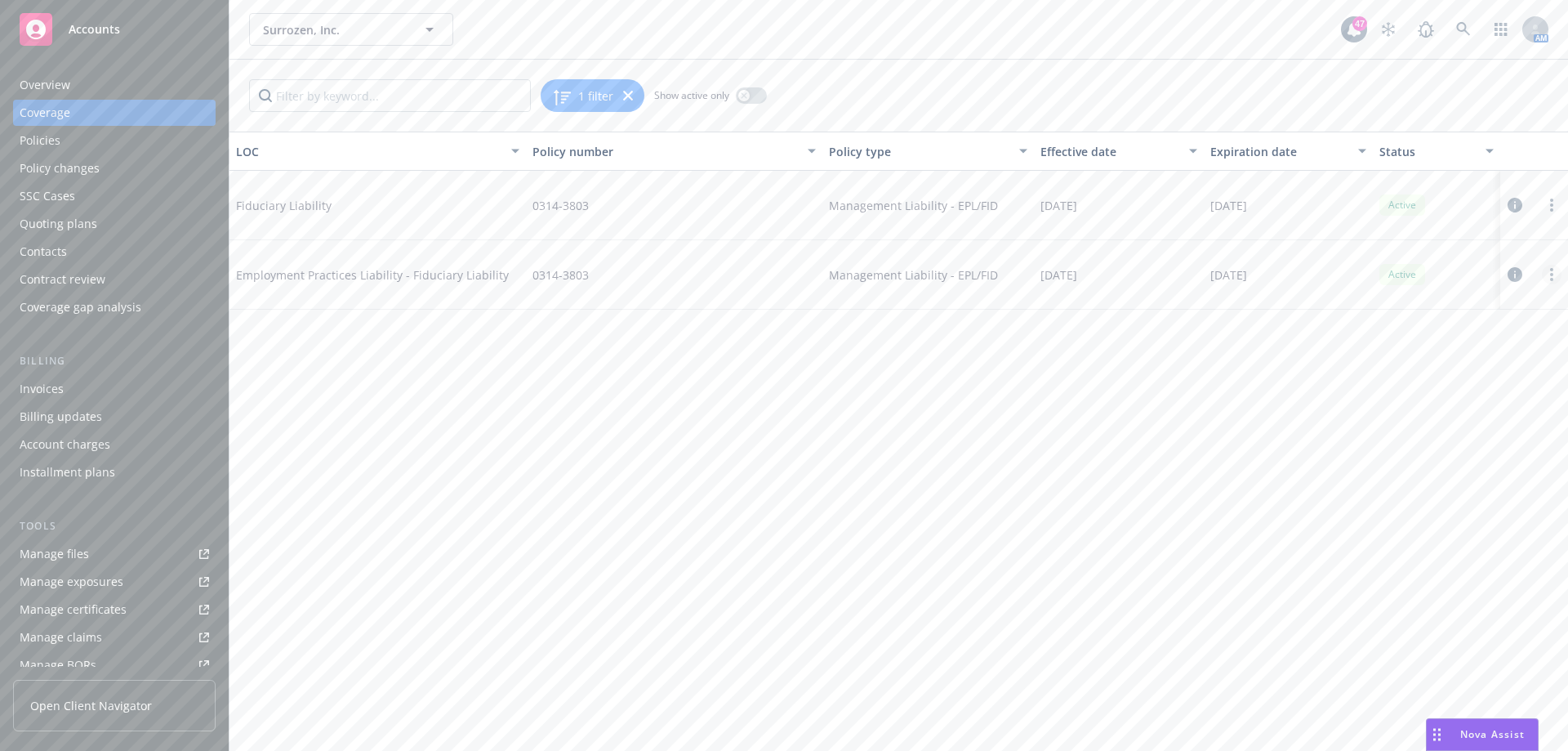
click at [1548, 275] on link "more" at bounding box center [1552, 275] width 20 height 20
click at [748, 423] on div "LOC Policy number Policy type Effective date Expiration date Status Fiduciary L…" at bounding box center [898, 441] width 1339 height 619
click at [899, 420] on div "LOC Policy number Policy type Effective date Expiration date Status Fiduciary L…" at bounding box center [898, 441] width 1339 height 619
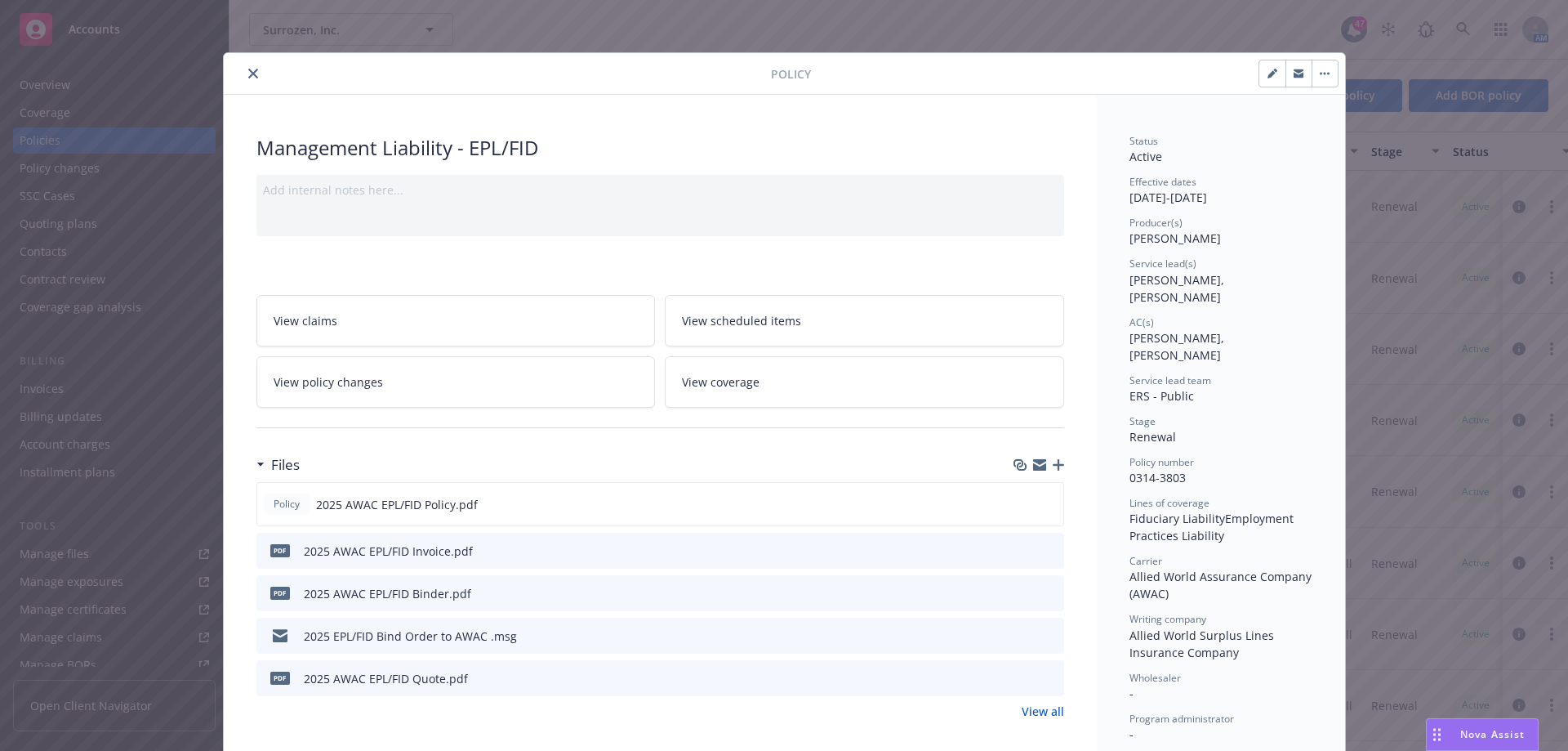
click at [248, 73] on icon "close" at bounding box center [253, 74] width 10 height 10
